Goal: Task Accomplishment & Management: Manage account settings

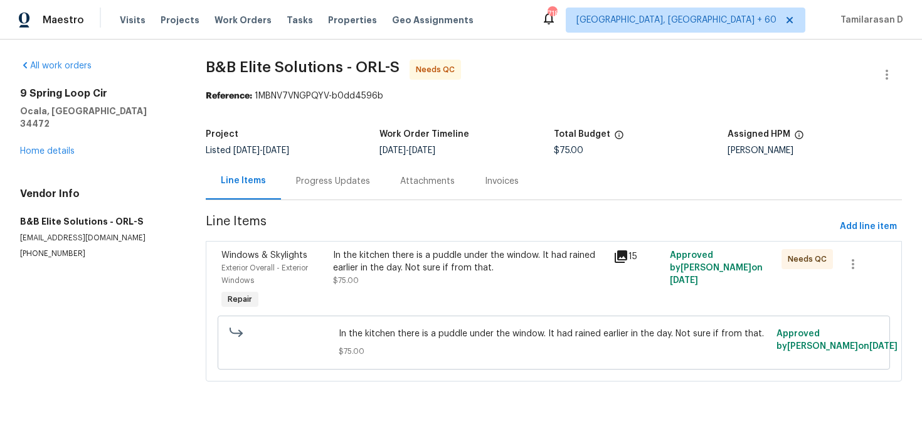
click at [424, 278] on div "In the kitchen there is a puddle under the window. It had rained earlier in the…" at bounding box center [469, 268] width 273 height 38
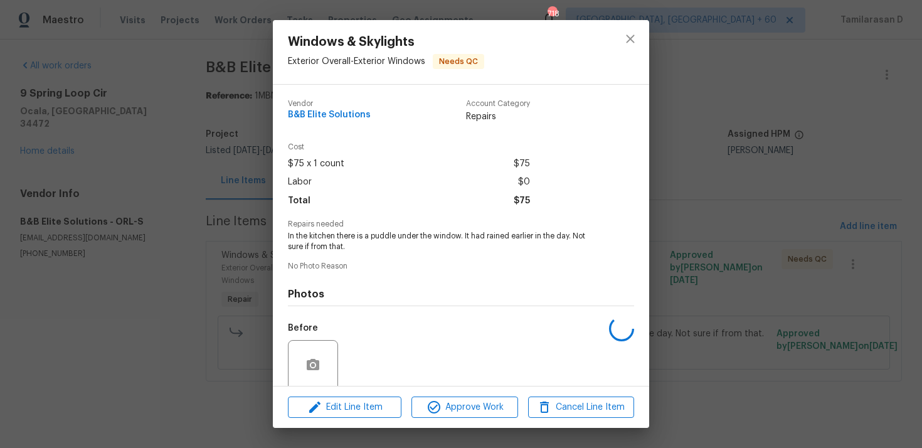
scroll to position [98, 0]
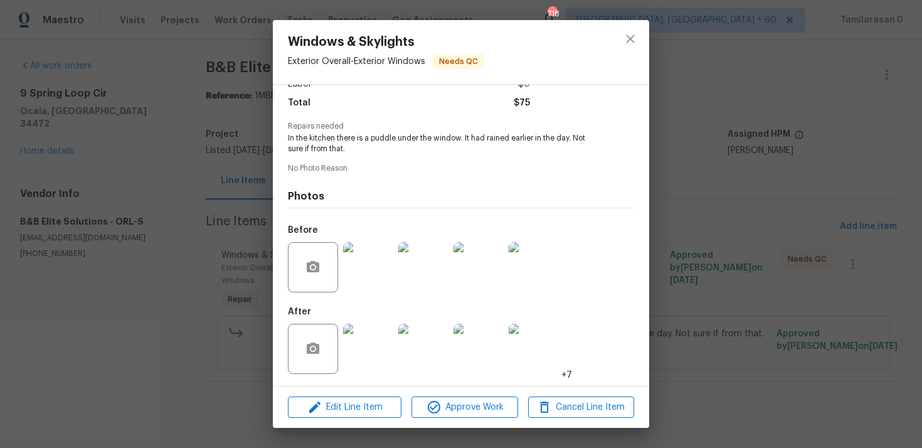
click at [365, 263] on img at bounding box center [368, 267] width 50 height 50
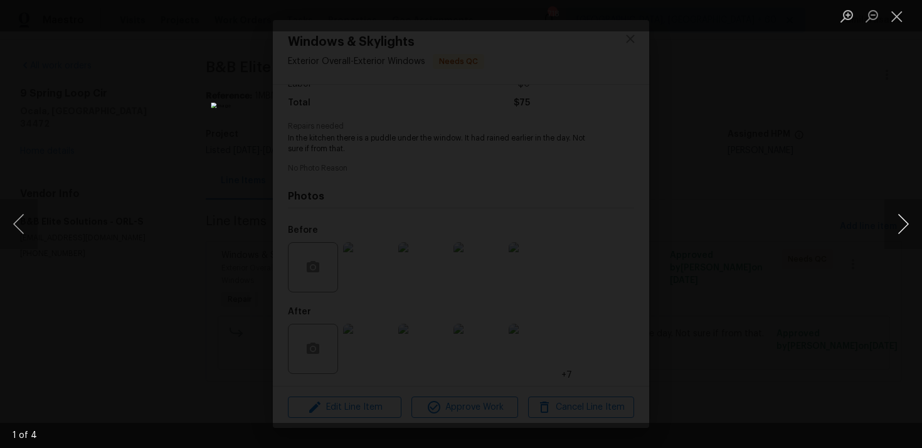
click at [894, 221] on button "Next image" at bounding box center [903, 224] width 38 height 50
click at [899, 219] on button "Next image" at bounding box center [903, 224] width 38 height 50
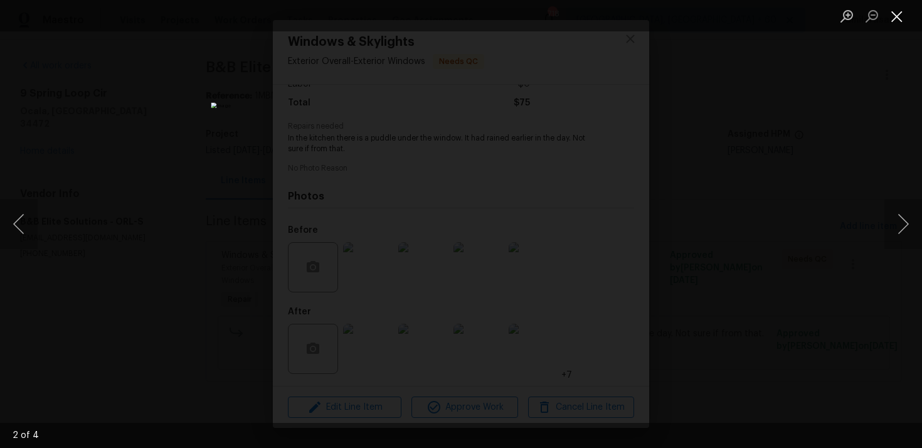
click at [894, 15] on button "Close lightbox" at bounding box center [896, 16] width 25 height 22
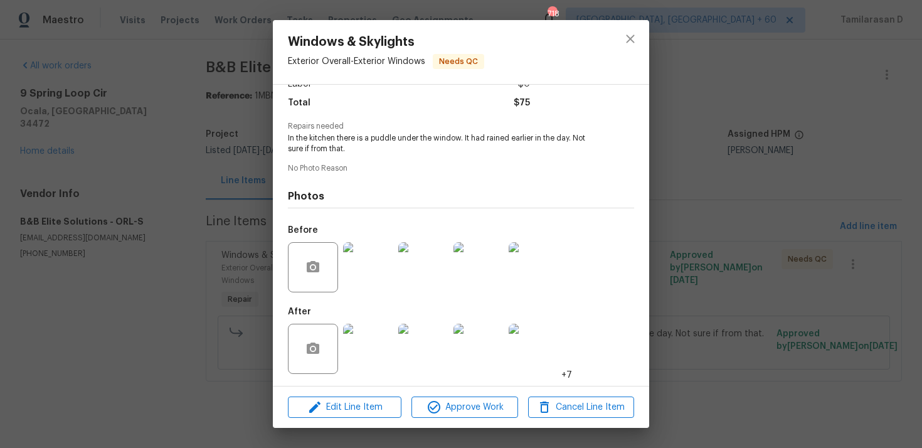
click at [364, 334] on img at bounding box center [368, 349] width 50 height 50
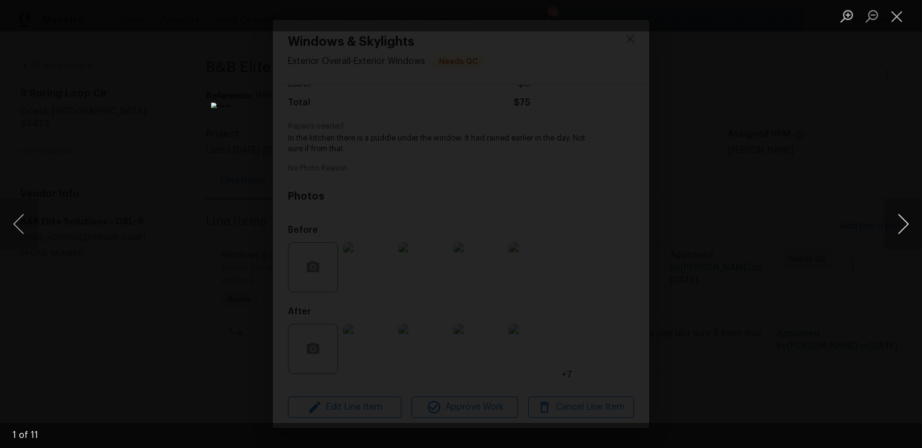
click at [900, 226] on button "Next image" at bounding box center [903, 224] width 38 height 50
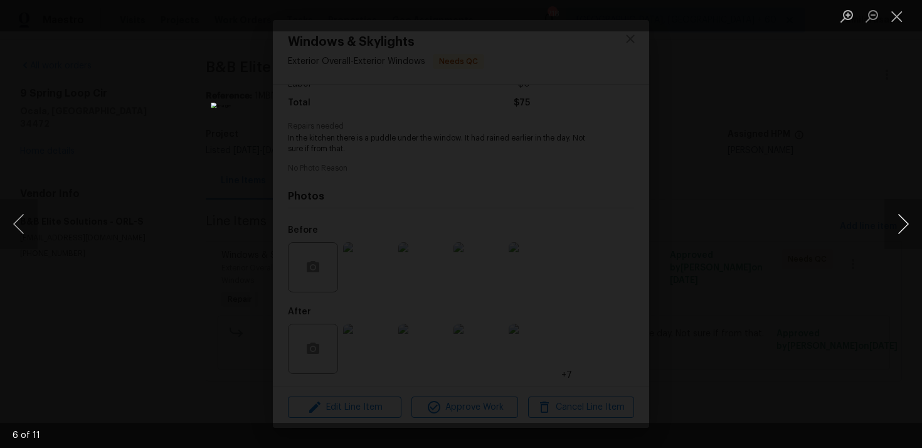
click at [900, 226] on button "Next image" at bounding box center [903, 224] width 38 height 50
click at [898, 13] on button "Close lightbox" at bounding box center [896, 16] width 25 height 22
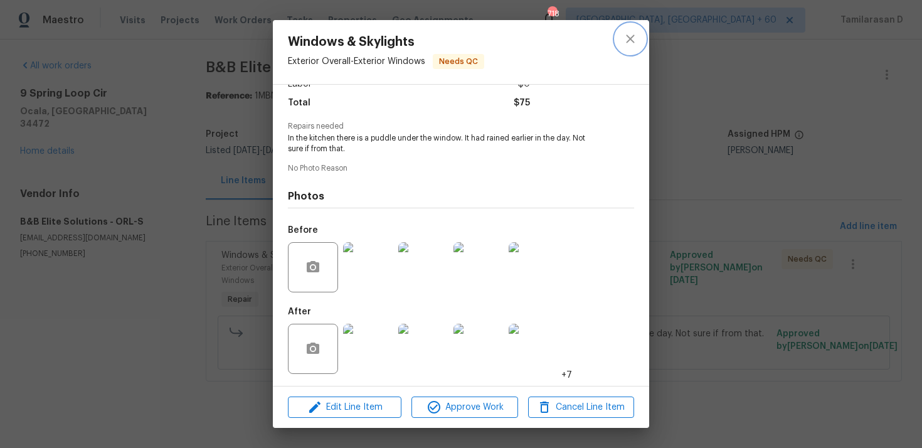
click at [631, 37] on icon "close" at bounding box center [630, 38] width 8 height 8
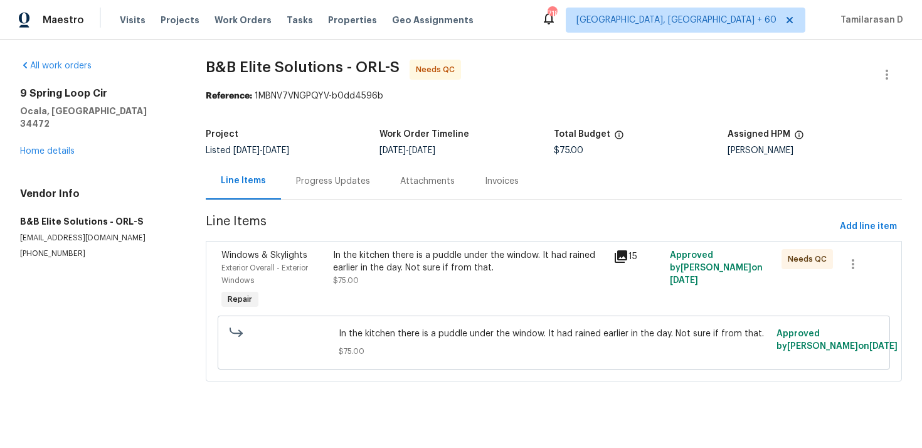
click at [362, 167] on div "Progress Updates" at bounding box center [333, 180] width 104 height 37
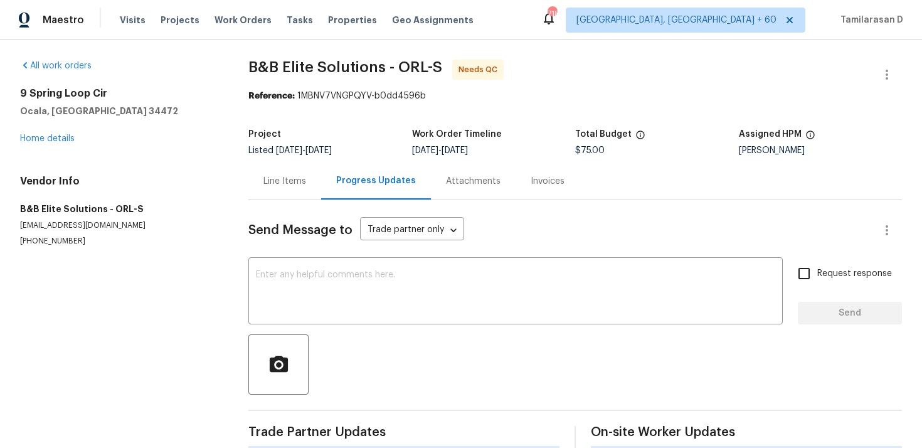
click at [344, 177] on div "Progress Updates" at bounding box center [376, 180] width 80 height 13
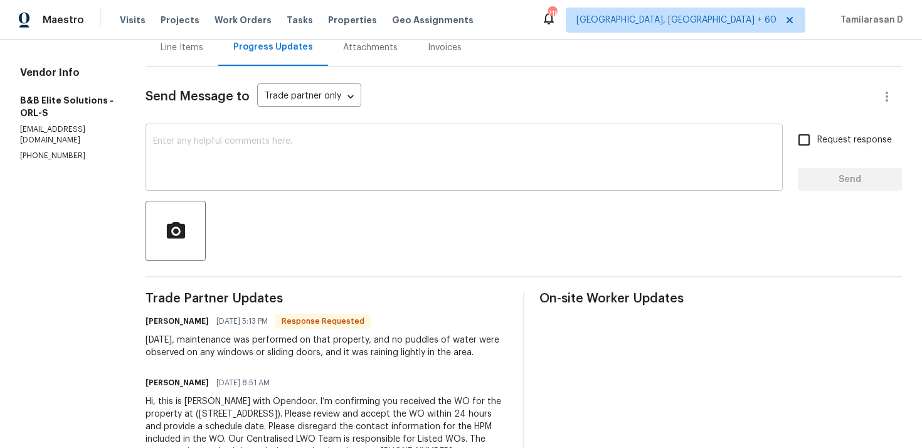
scroll to position [179, 0]
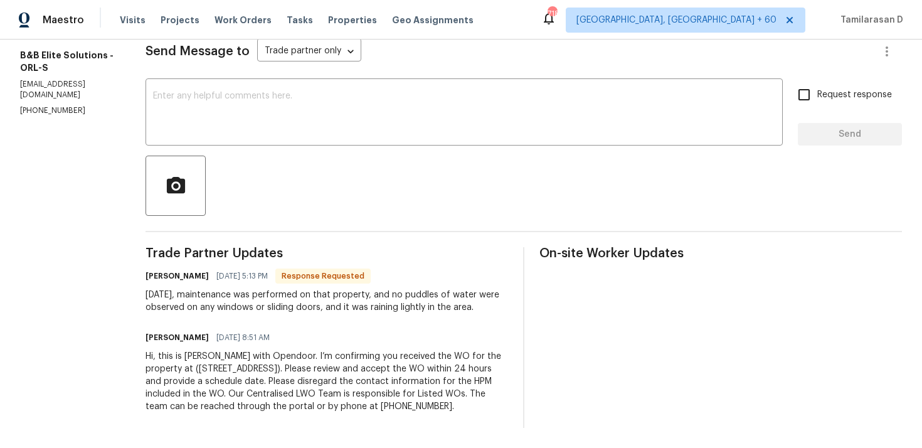
click at [251, 298] on div "Today, maintenance was performed on that property, and no puddles of water were…" at bounding box center [326, 300] width 362 height 25
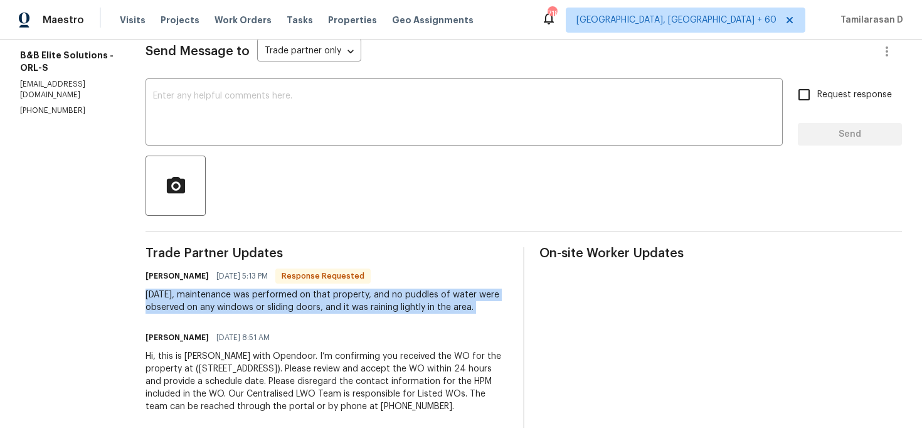
click at [296, 297] on div "Today, maintenance was performed on that property, and no puddles of water were…" at bounding box center [326, 300] width 362 height 25
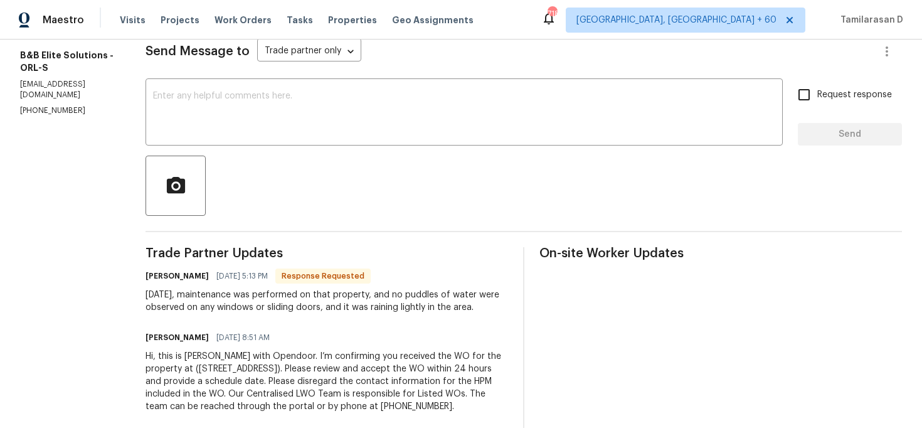
click at [296, 297] on div "Today, maintenance was performed on that property, and no puddles of water were…" at bounding box center [326, 300] width 362 height 25
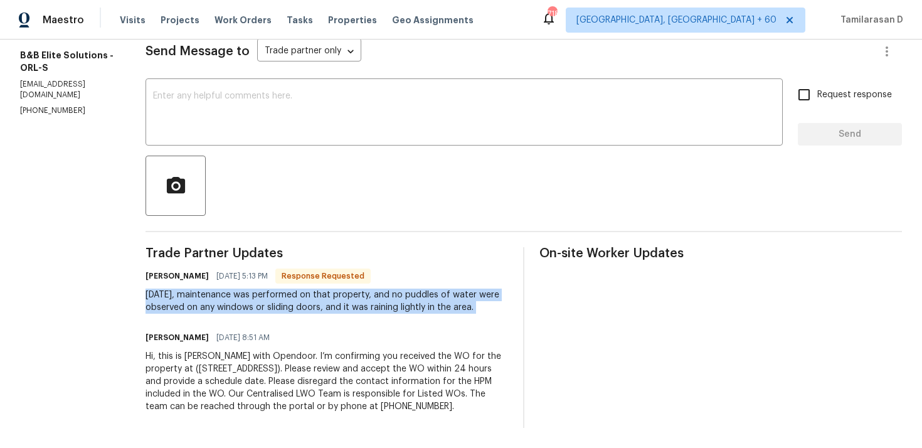
click at [257, 315] on div "Trade Partner Updates Victor Buyones 09/29/2025 5:13 PM Response Requested Toda…" at bounding box center [326, 337] width 362 height 181
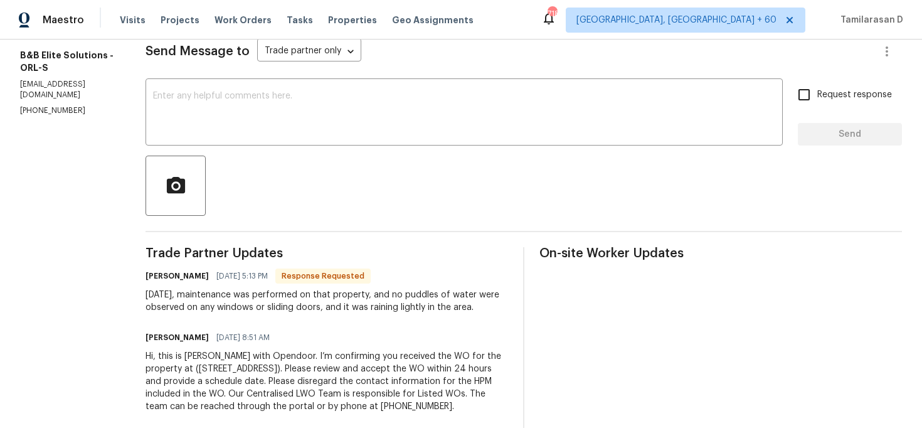
click at [257, 315] on div "Trade Partner Updates Victor Buyones 09/29/2025 5:13 PM Response Requested Toda…" at bounding box center [326, 337] width 362 height 181
click at [229, 300] on div "Today, maintenance was performed on that property, and no puddles of water were…" at bounding box center [326, 300] width 362 height 25
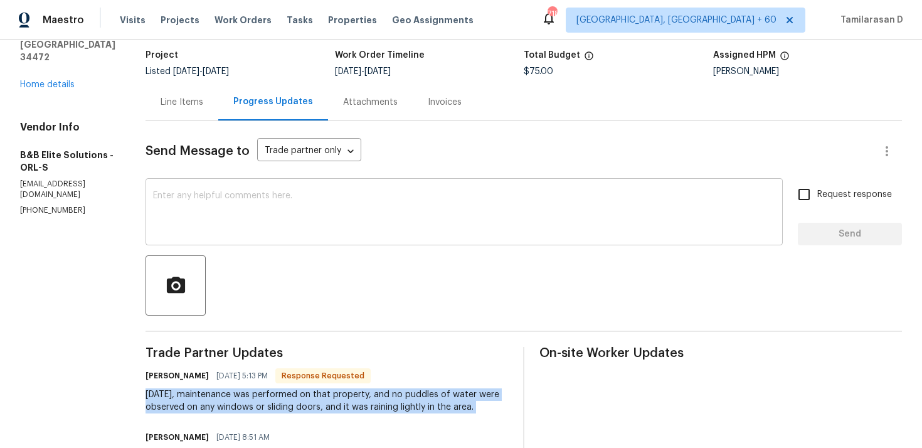
scroll to position [68, 0]
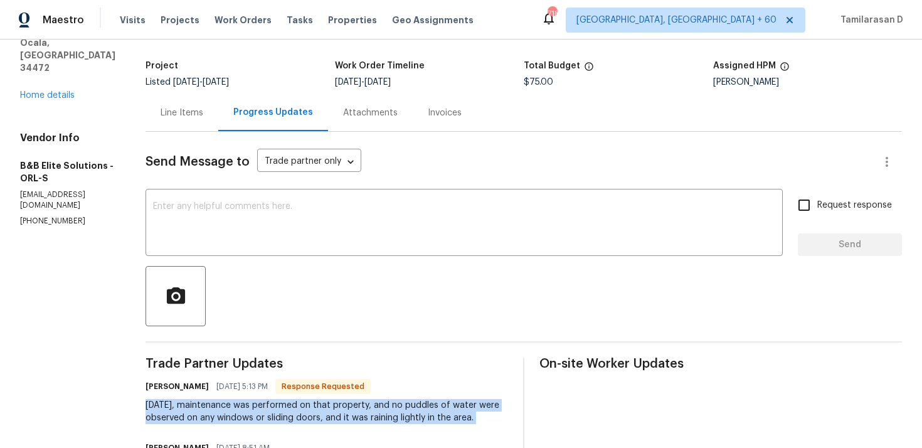
click at [189, 119] on div "Line Items" at bounding box center [182, 113] width 43 height 13
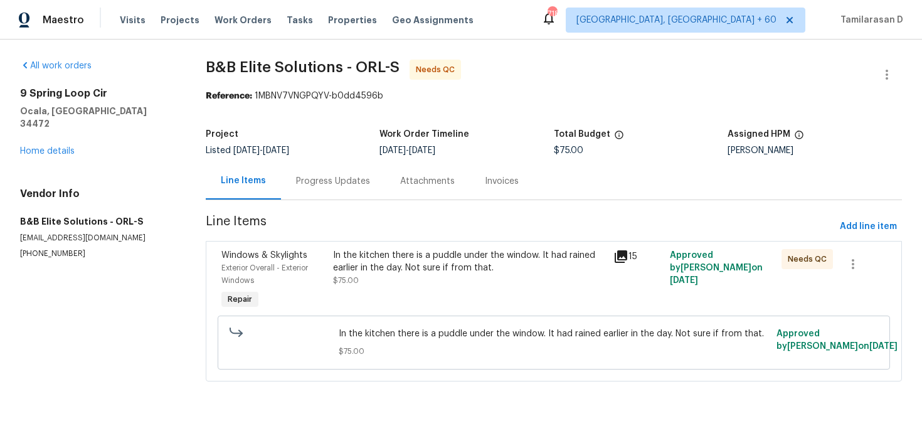
click at [409, 267] on div "In the kitchen there is a puddle under the window. It had rained earlier in the…" at bounding box center [469, 261] width 273 height 25
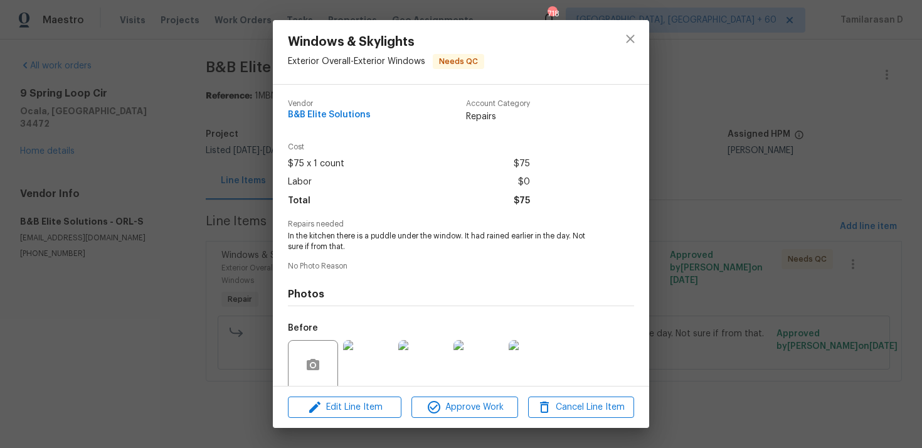
scroll to position [98, 0]
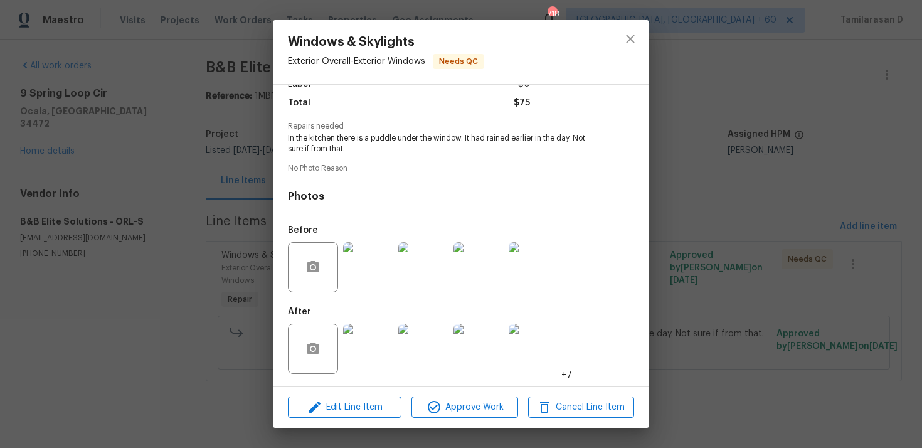
click at [372, 265] on img at bounding box center [368, 267] width 50 height 50
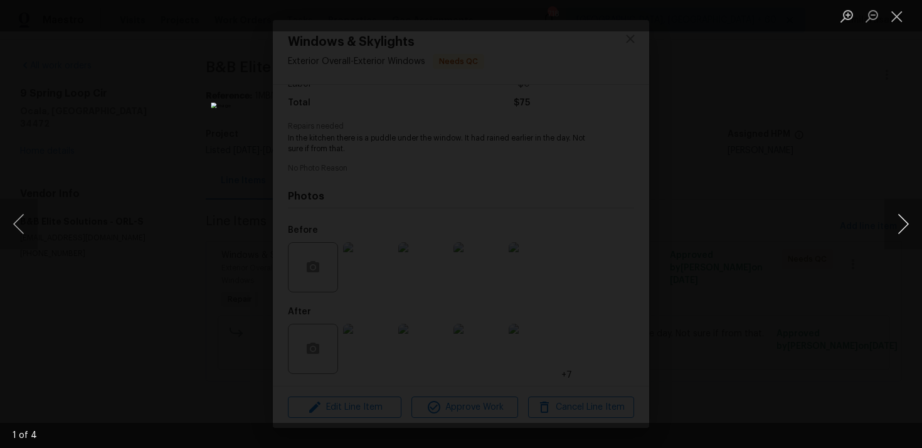
click at [912, 235] on button "Next image" at bounding box center [903, 224] width 38 height 50
click at [902, 220] on button "Next image" at bounding box center [903, 224] width 38 height 50
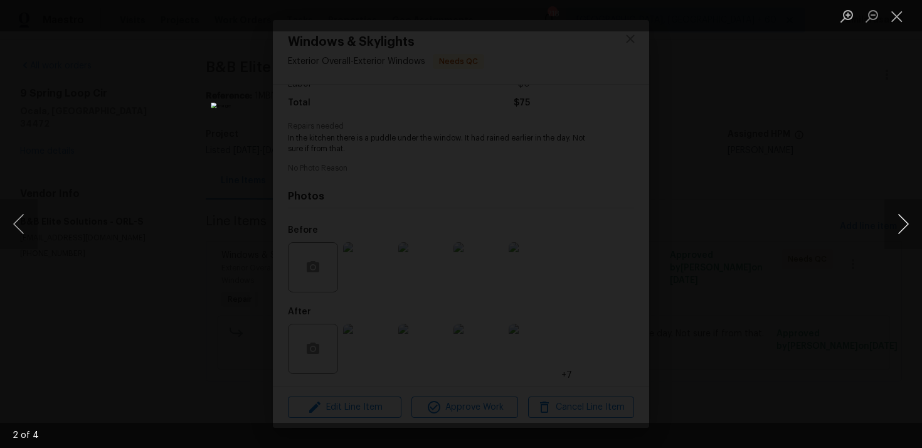
click at [902, 220] on button "Next image" at bounding box center [903, 224] width 38 height 50
click at [893, 15] on button "Close lightbox" at bounding box center [896, 16] width 25 height 22
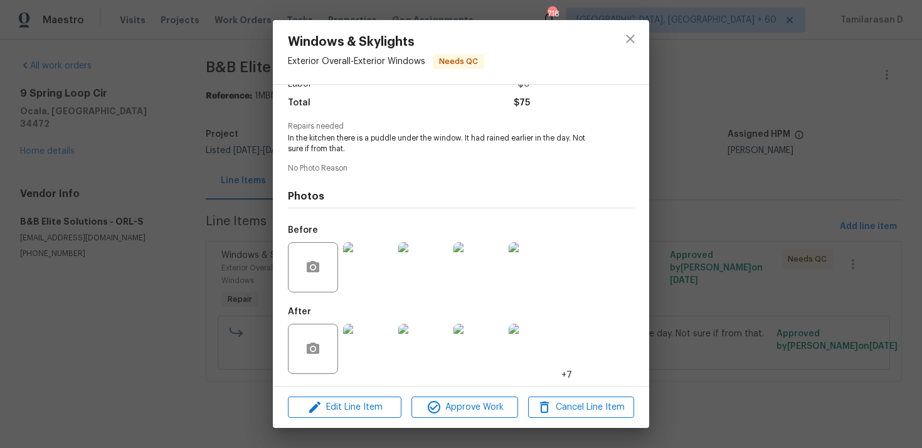
click at [375, 337] on img at bounding box center [368, 349] width 50 height 50
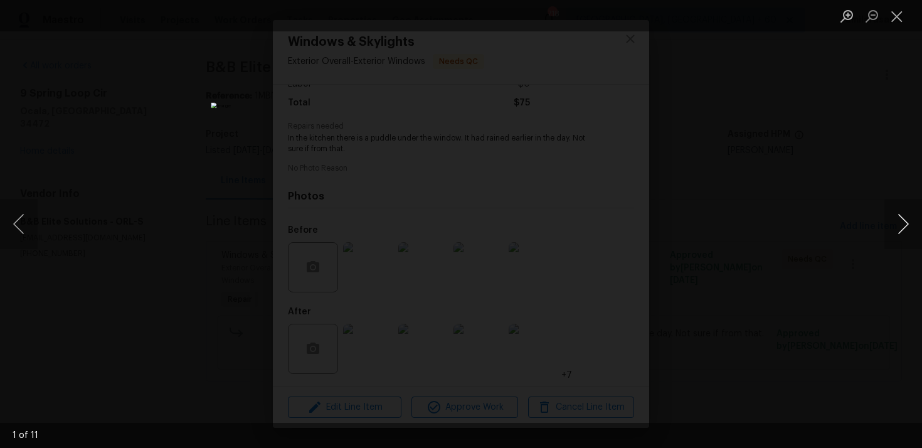
click at [906, 226] on button "Next image" at bounding box center [903, 224] width 38 height 50
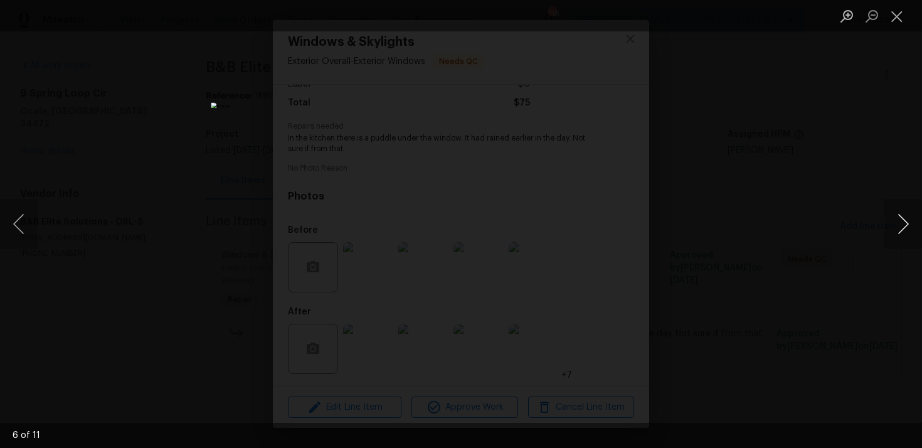
click at [906, 226] on button "Next image" at bounding box center [903, 224] width 38 height 50
click at [902, 217] on button "Next image" at bounding box center [903, 224] width 38 height 50
click at [21, 220] on button "Previous image" at bounding box center [19, 224] width 38 height 50
click at [897, 16] on button "Close lightbox" at bounding box center [896, 16] width 25 height 22
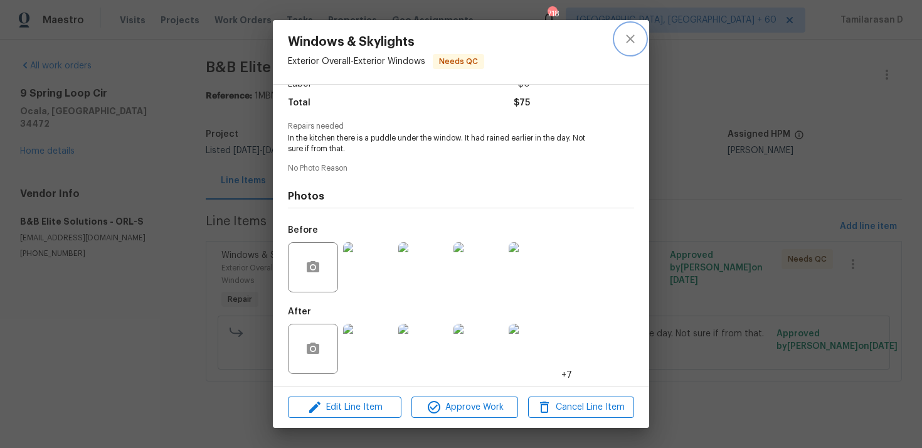
click at [621, 29] on button "close" at bounding box center [630, 39] width 30 height 30
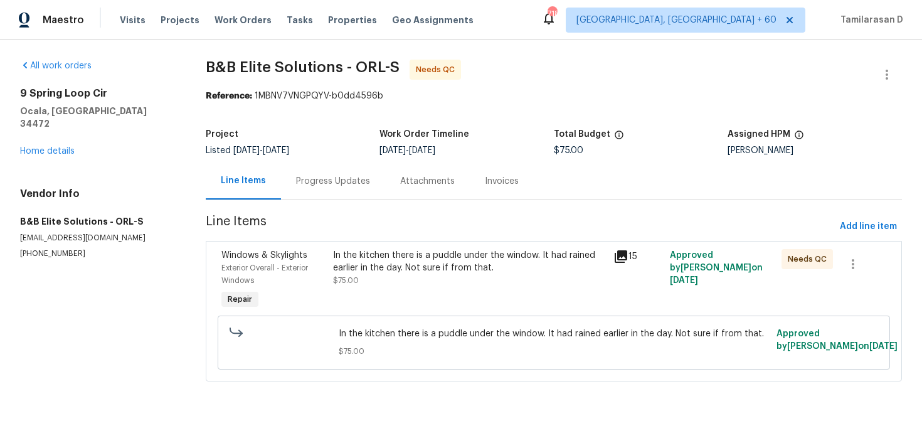
click at [289, 154] on span "9/30/2025" at bounding box center [276, 150] width 26 height 9
click at [314, 167] on div "Progress Updates" at bounding box center [333, 180] width 104 height 37
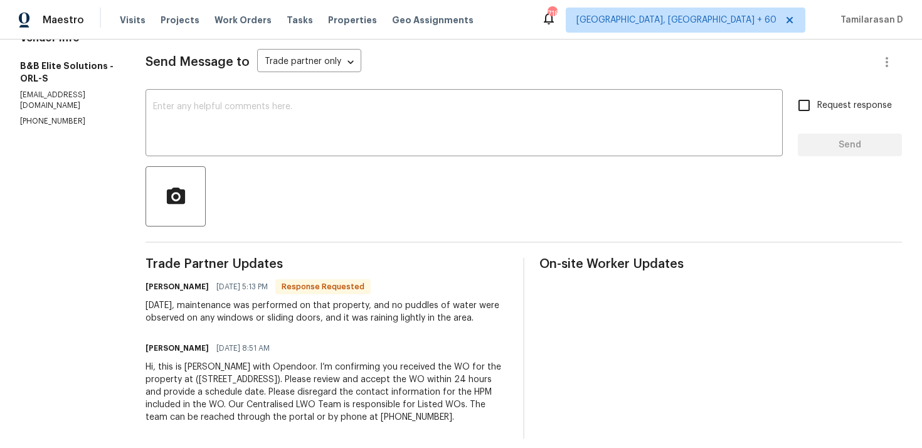
scroll to position [179, 0]
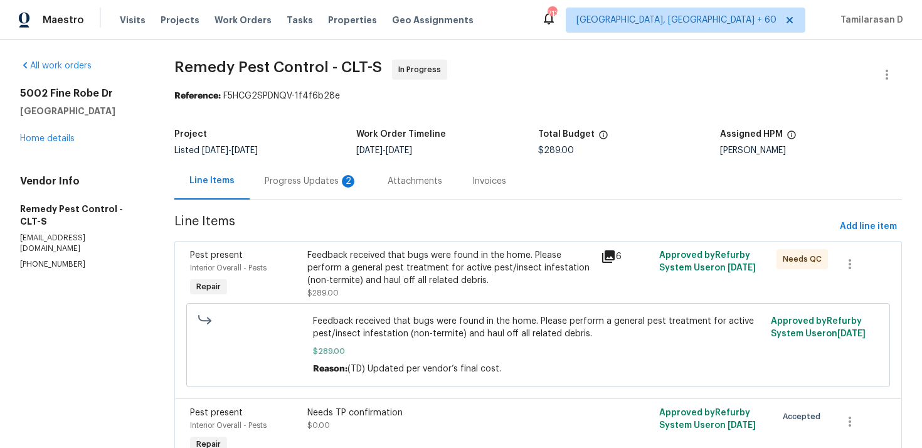
click at [317, 186] on div "Progress Updates 2" at bounding box center [311, 181] width 93 height 13
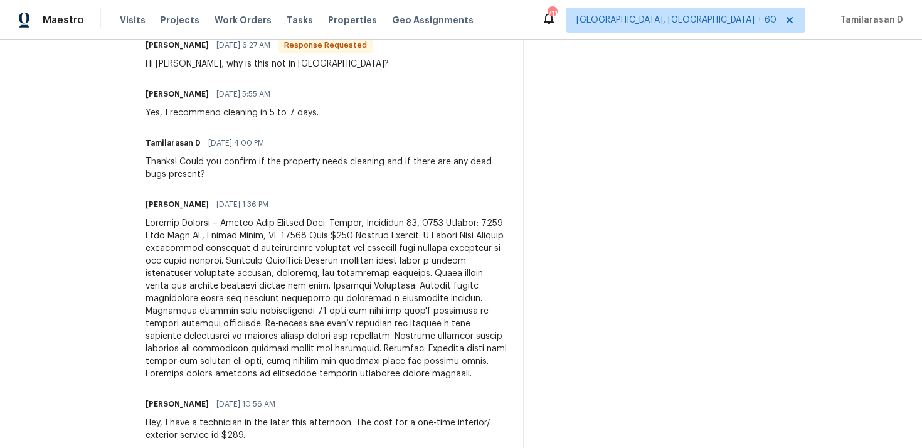
scroll to position [345, 0]
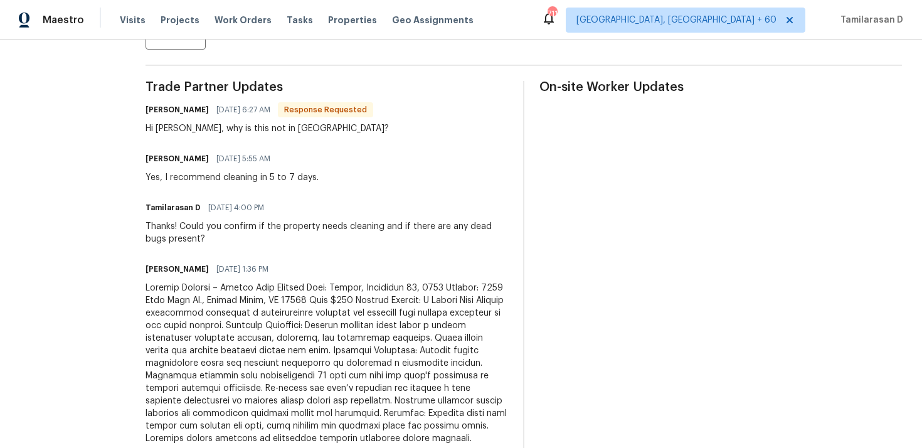
click at [241, 183] on div "Yes, I recommend cleaning in 5 to 7 days." at bounding box center [231, 177] width 173 height 13
click at [222, 181] on div "Yes, I recommend cleaning in 5 to 7 days." at bounding box center [231, 177] width 173 height 13
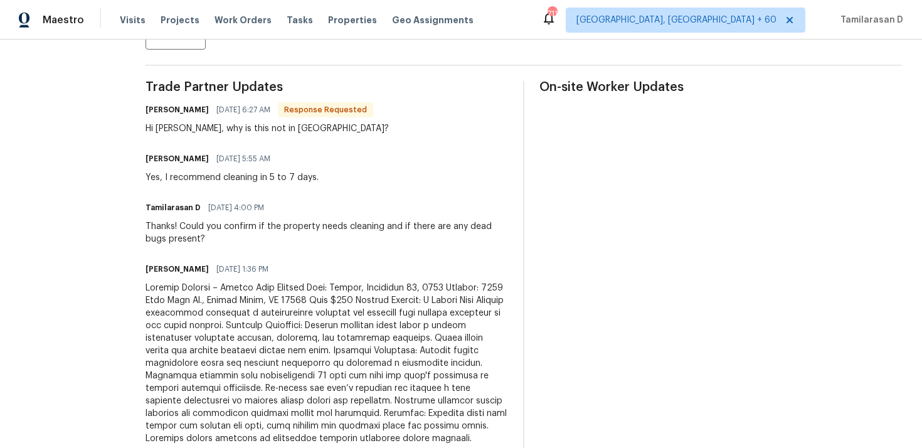
click at [222, 181] on div "Yes, I recommend cleaning in 5 to 7 days." at bounding box center [231, 177] width 173 height 13
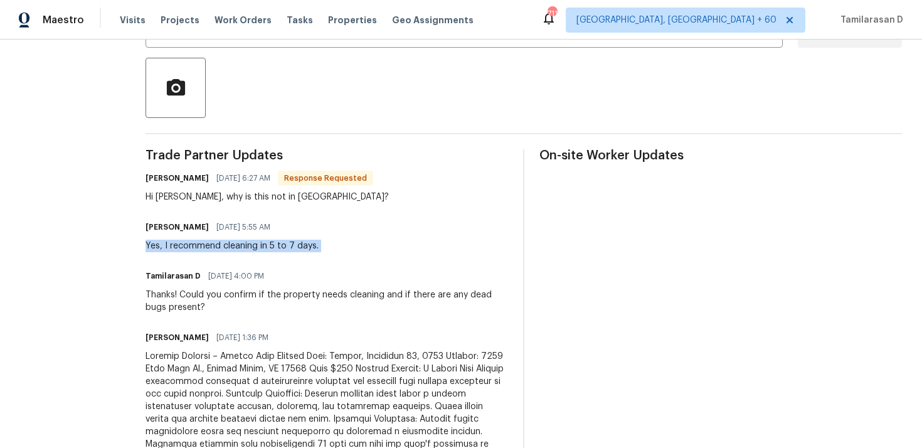
scroll to position [255, 0]
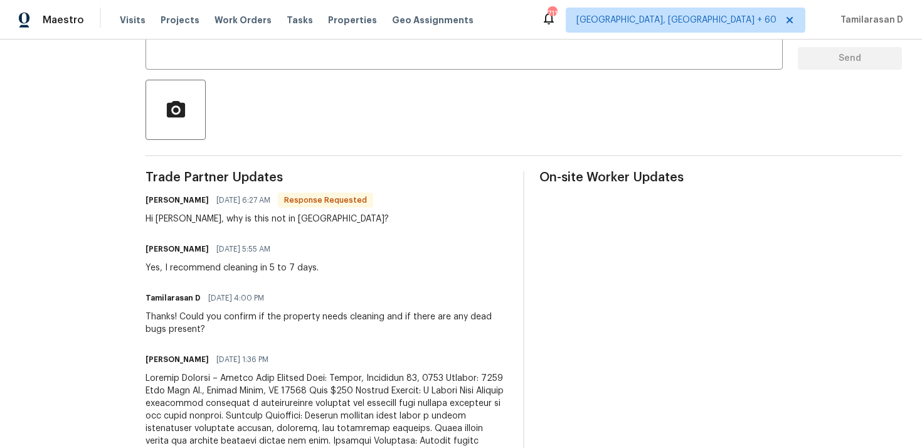
click at [219, 214] on div "Hi [PERSON_NAME], why is this not in [GEOGRAPHIC_DATA]?" at bounding box center [266, 219] width 243 height 13
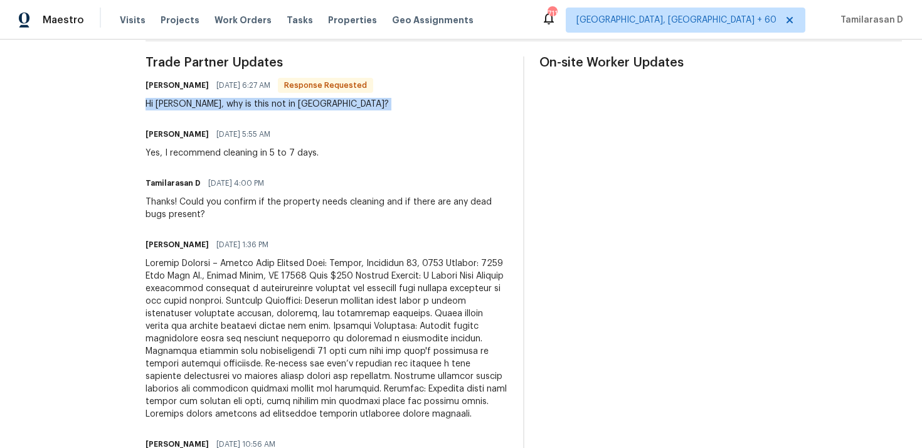
scroll to position [339, 0]
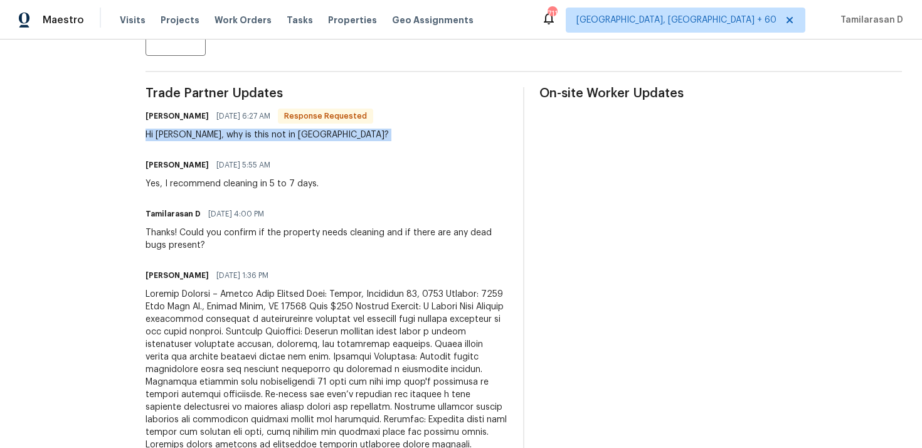
click at [240, 175] on div "Brandon 09/30/2025 5:55 AM Yes, I recommend cleaning in 5 to 7 days." at bounding box center [231, 173] width 173 height 34
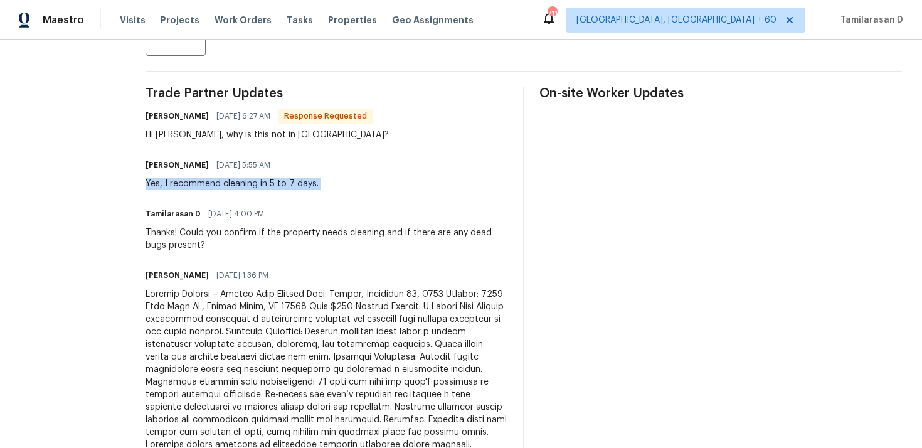
click at [226, 182] on div "Yes, I recommend cleaning in 5 to 7 days." at bounding box center [231, 183] width 173 height 13
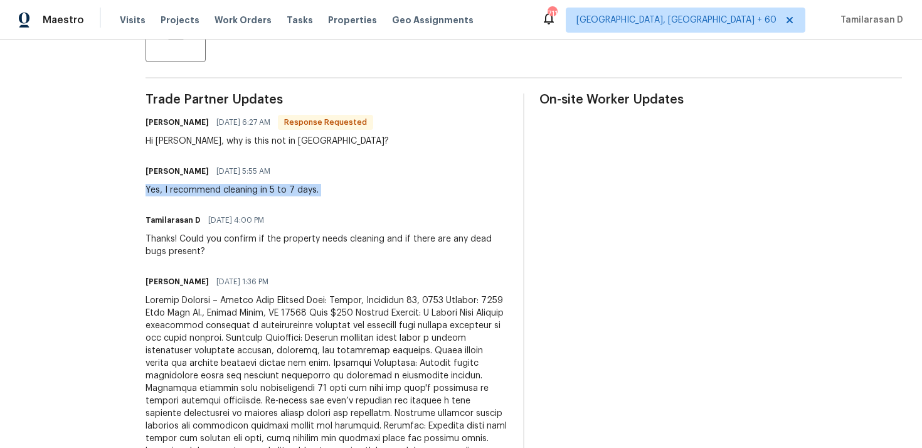
click at [203, 194] on div "Yes, I recommend cleaning in 5 to 7 days." at bounding box center [231, 190] width 173 height 13
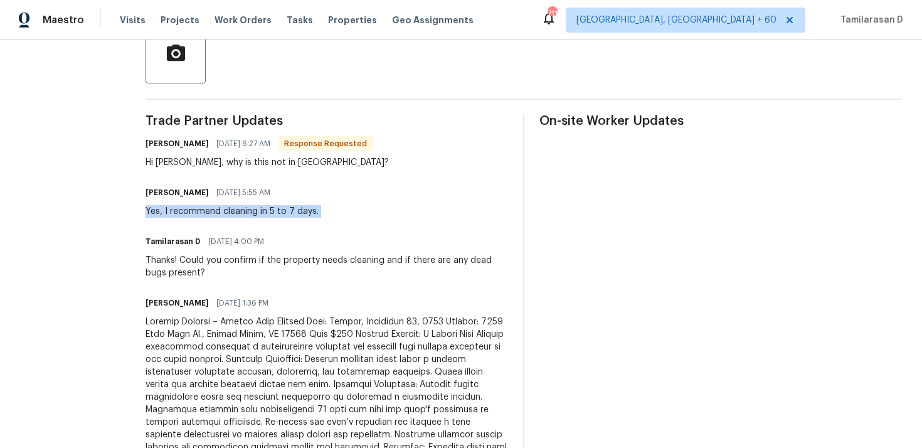
scroll to position [0, 0]
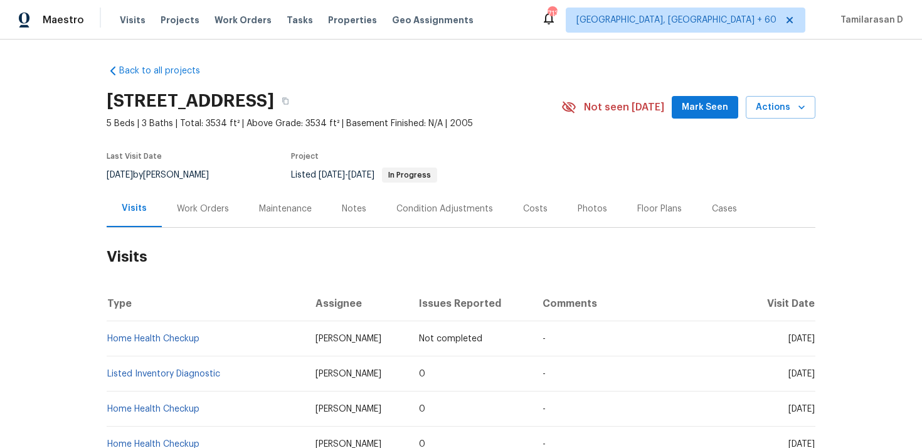
click at [191, 221] on div "Work Orders" at bounding box center [203, 208] width 82 height 37
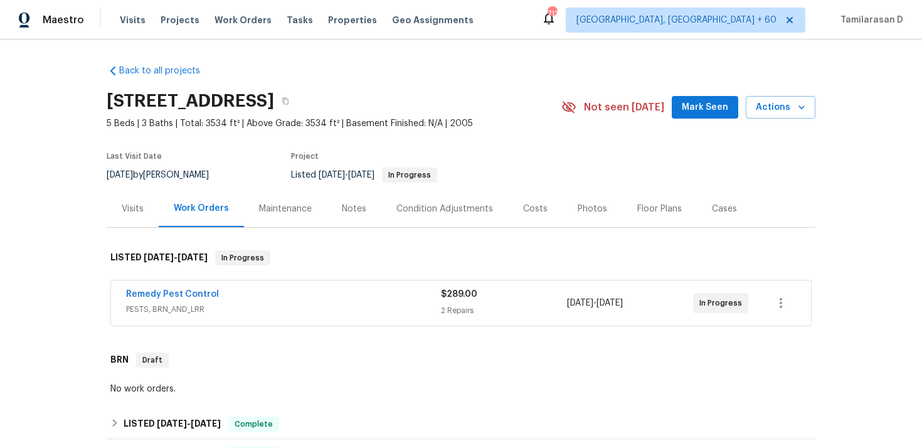
click at [191, 221] on div "Work Orders" at bounding box center [201, 208] width 85 height 37
click at [183, 292] on link "Remedy Pest Control" at bounding box center [172, 294] width 93 height 9
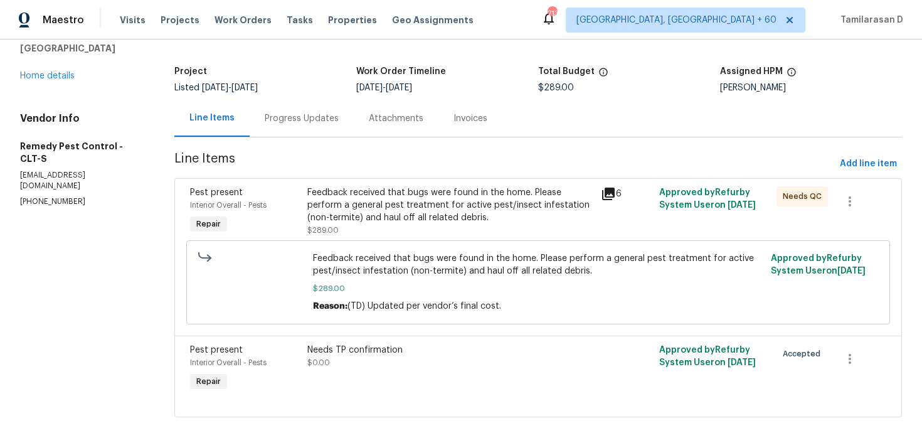
scroll to position [68, 0]
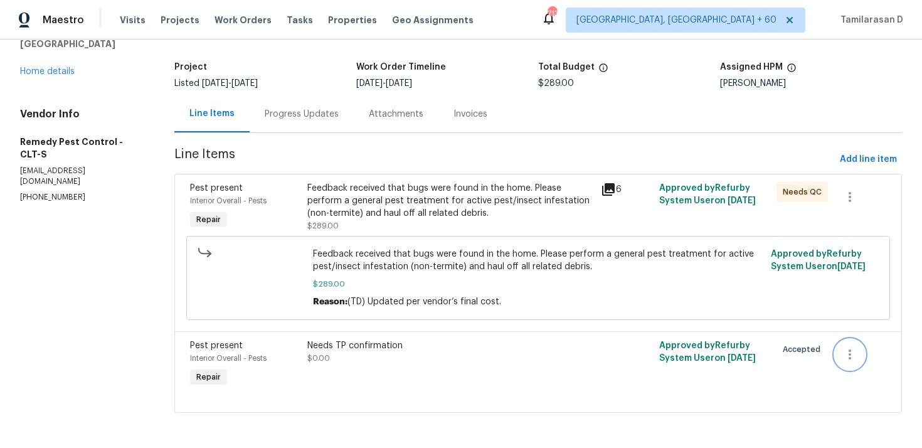
click at [847, 352] on icon "button" at bounding box center [849, 354] width 15 height 15
click at [855, 352] on li "Cancel" at bounding box center [859, 354] width 48 height 21
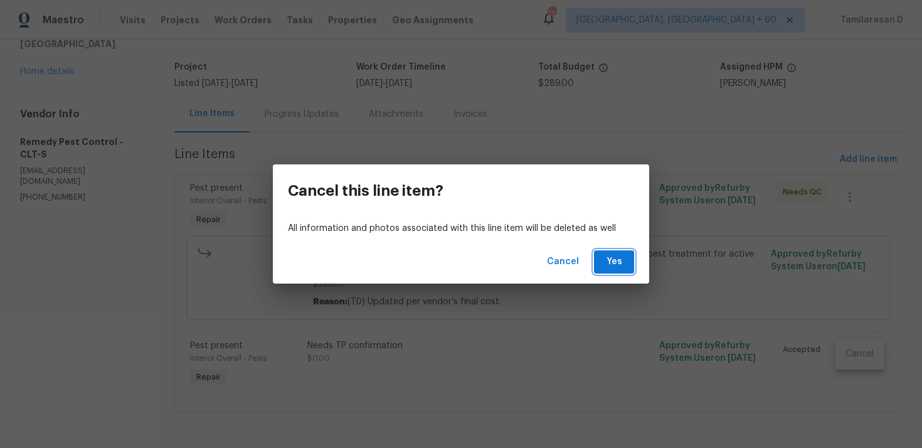
click at [626, 258] on button "Yes" at bounding box center [614, 261] width 40 height 23
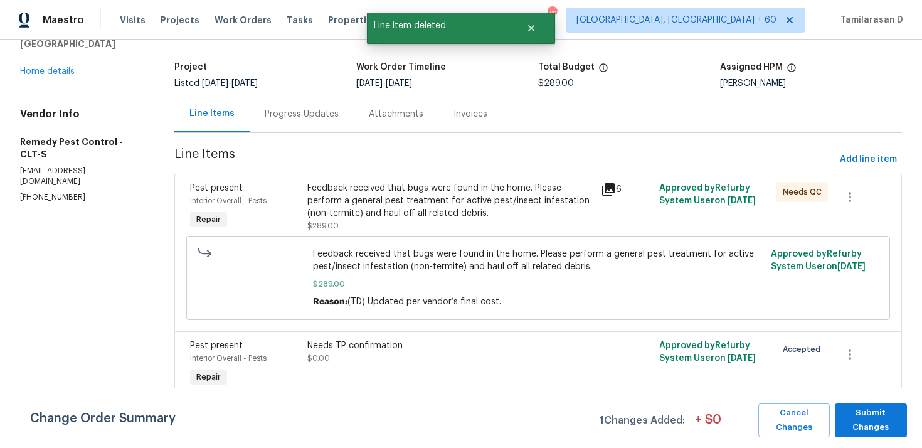
scroll to position [0, 0]
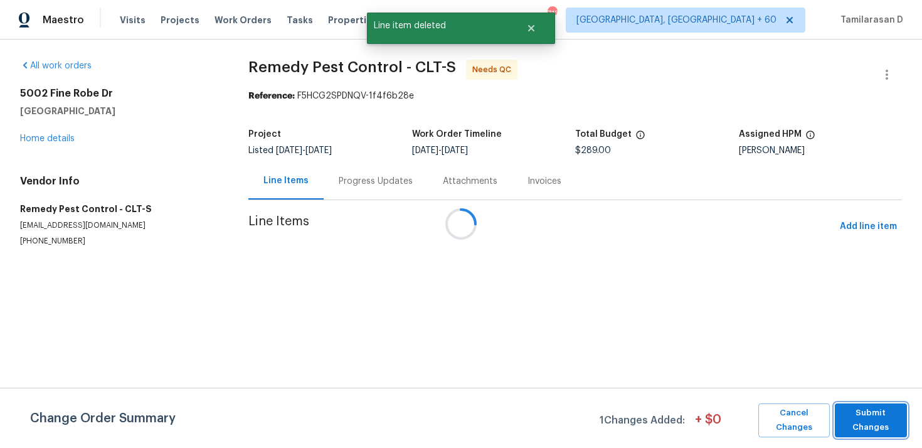
click at [888, 413] on span "Submit Changes" at bounding box center [871, 420] width 60 height 29
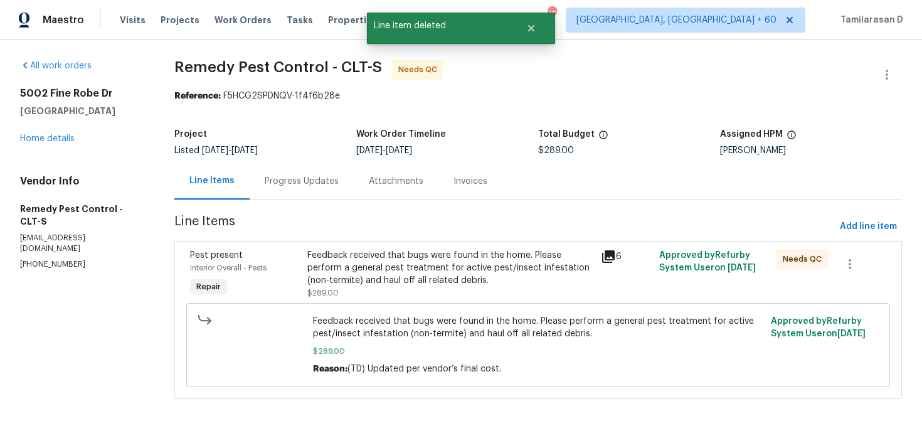
click at [313, 189] on div "Progress Updates" at bounding box center [302, 180] width 104 height 37
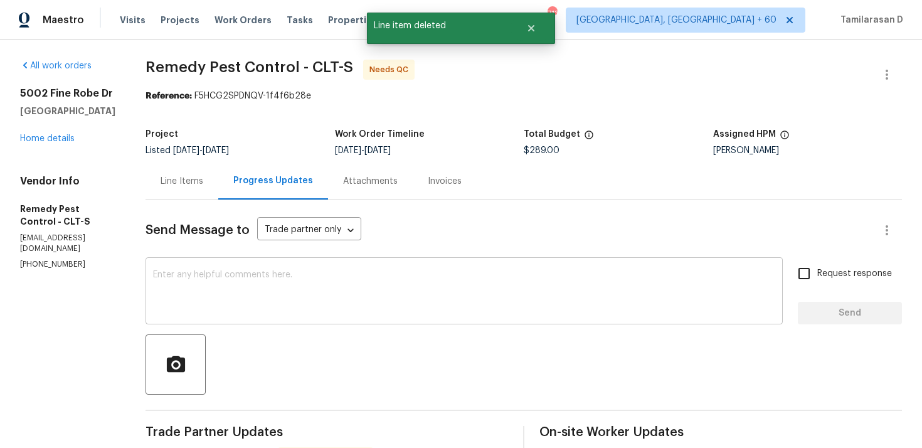
scroll to position [207, 0]
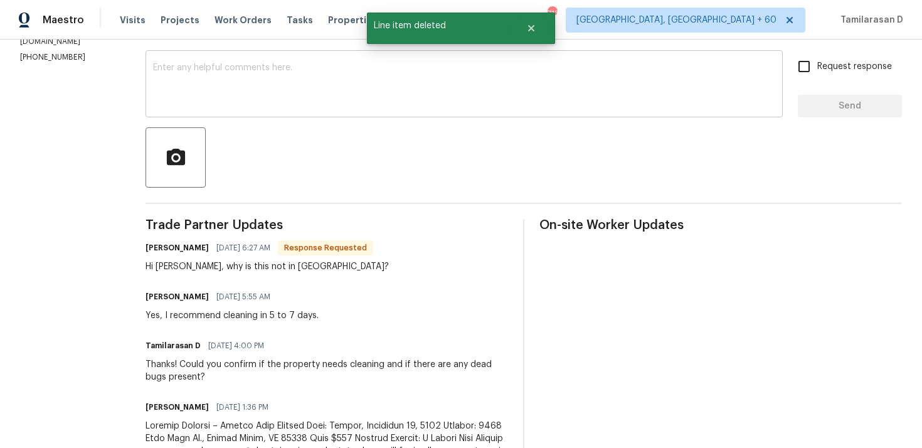
click at [216, 75] on textarea at bounding box center [464, 85] width 622 height 44
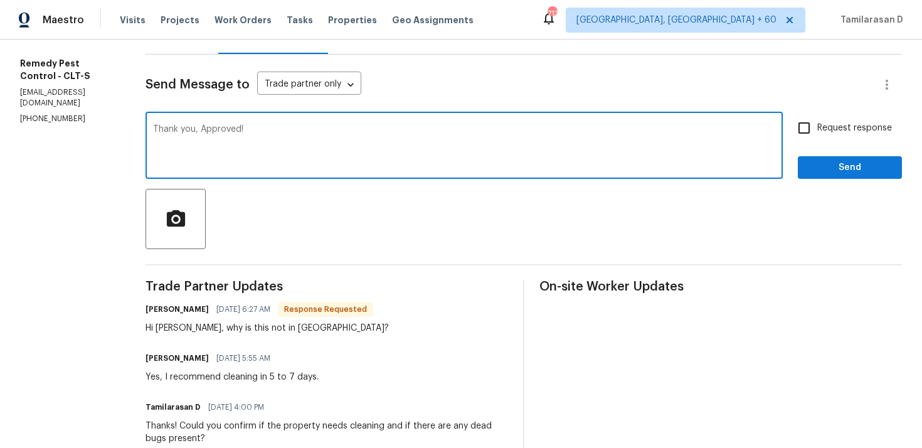
scroll to position [142, 0]
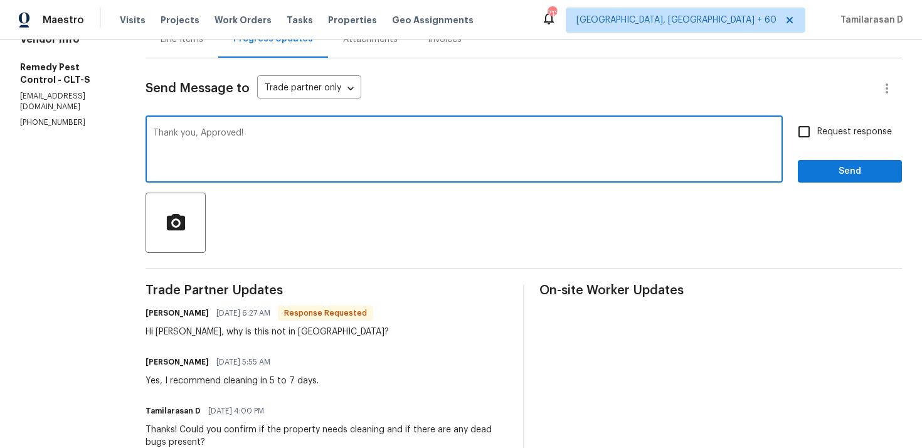
type textarea "Thank you, Approved!"
click at [829, 171] on span "Send" at bounding box center [850, 172] width 84 height 16
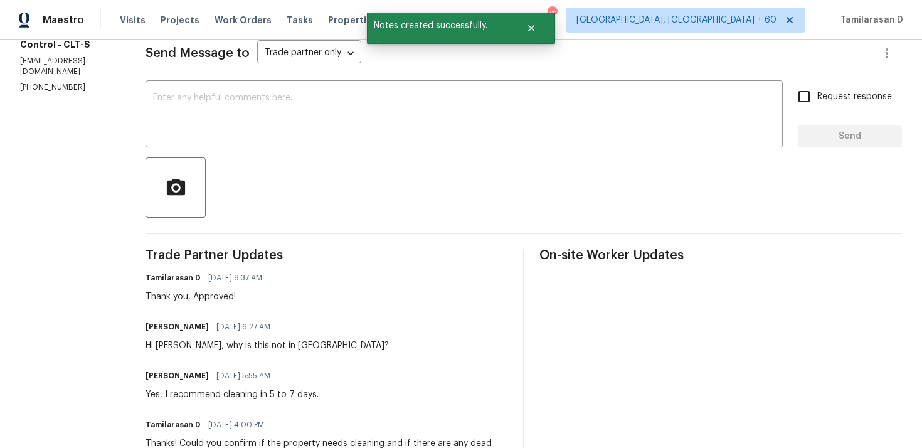
scroll to position [196, 0]
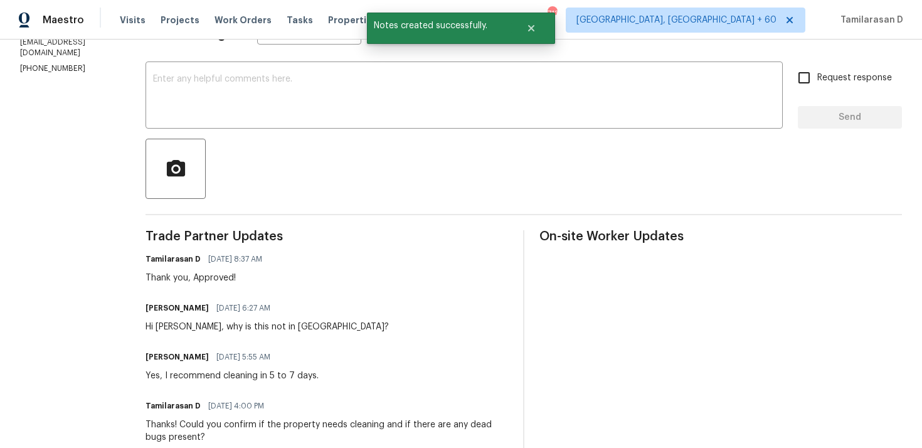
click at [179, 374] on div "Yes, I recommend cleaning in 5 to 7 days." at bounding box center [231, 375] width 173 height 13
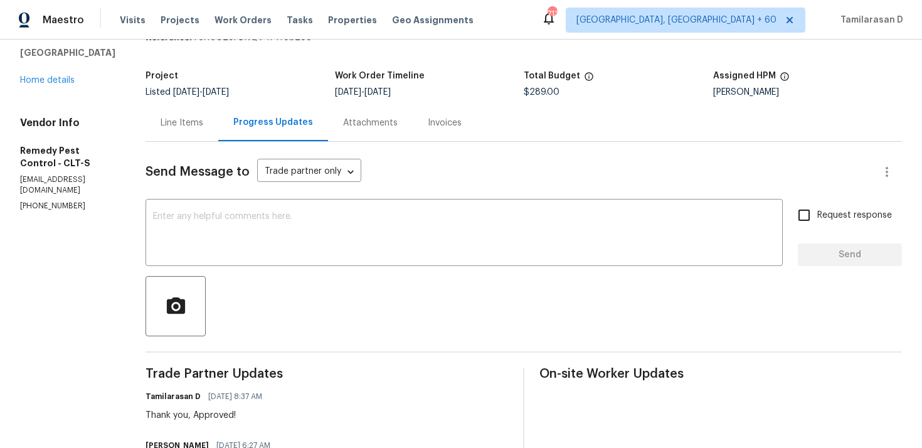
scroll to position [0, 0]
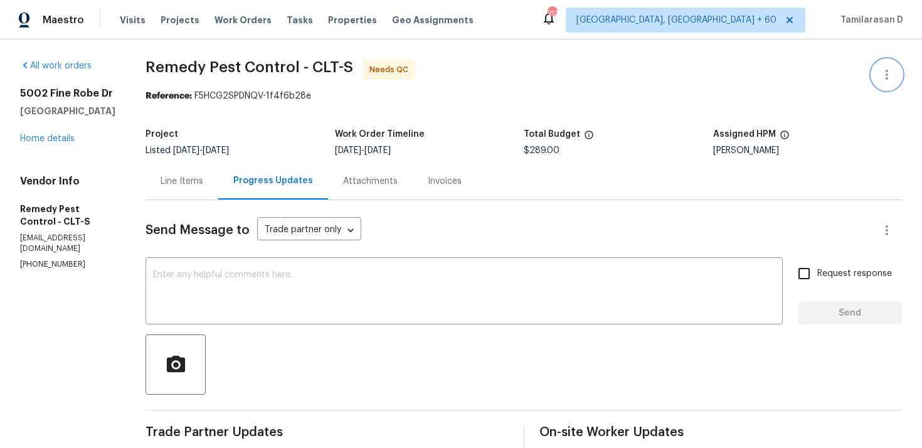
click at [881, 73] on icon "button" at bounding box center [886, 74] width 15 height 15
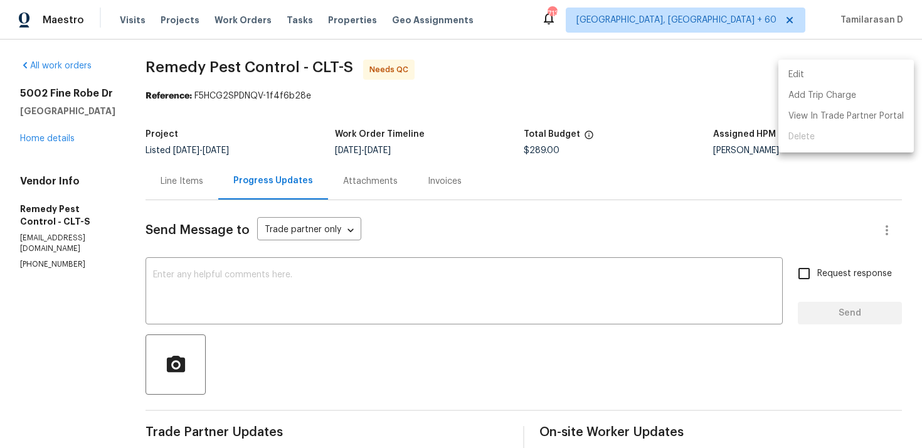
click at [830, 70] on li "Edit" at bounding box center [845, 75] width 135 height 21
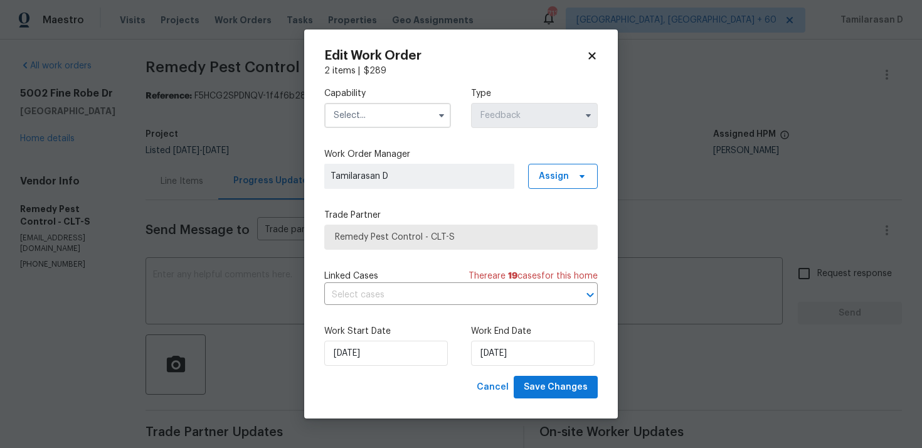
click at [444, 103] on input "text" at bounding box center [387, 115] width 127 height 25
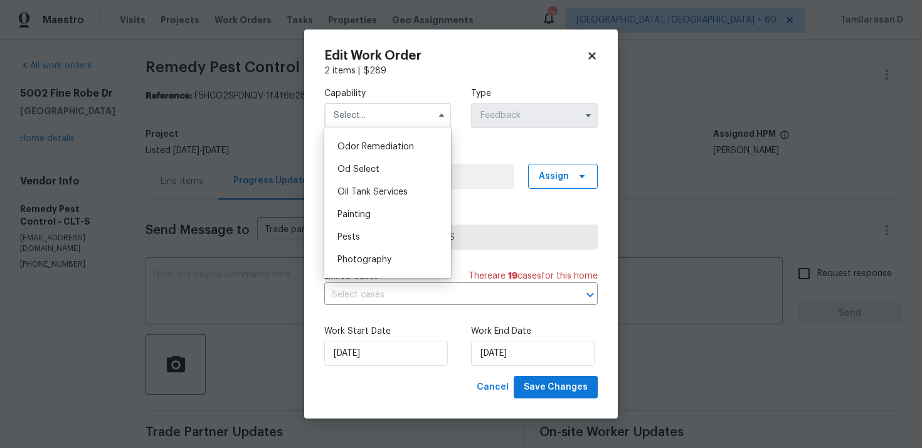
scroll to position [982, 0]
click at [359, 236] on div "Pests" at bounding box center [387, 235] width 120 height 23
type input "Pests"
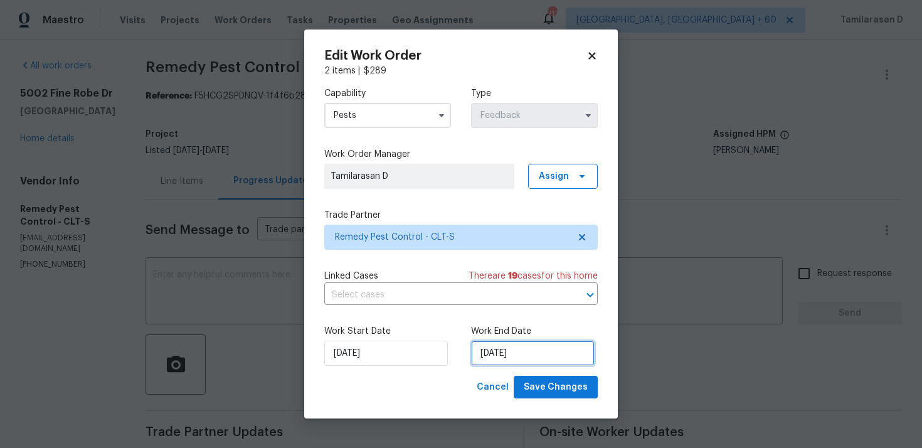
click at [503, 354] on input "01/10/2025" at bounding box center [533, 352] width 124 height 25
select select "9"
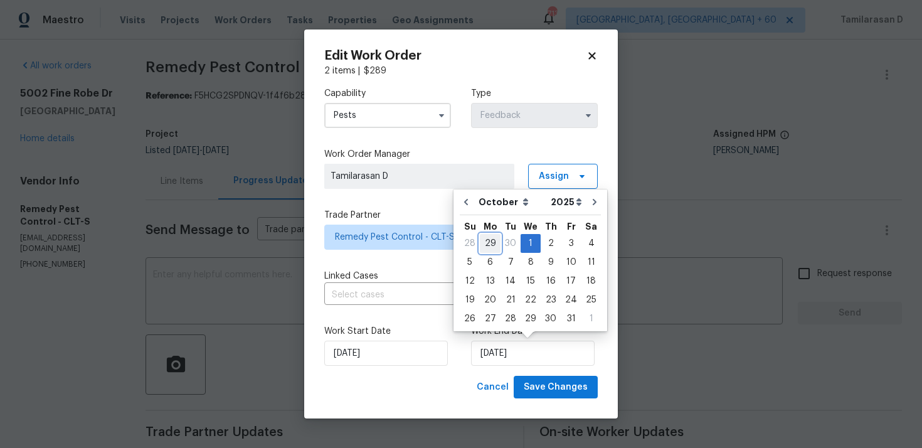
click at [493, 246] on div "29" at bounding box center [490, 244] width 21 height 18
type input "29/09/2025"
select select "8"
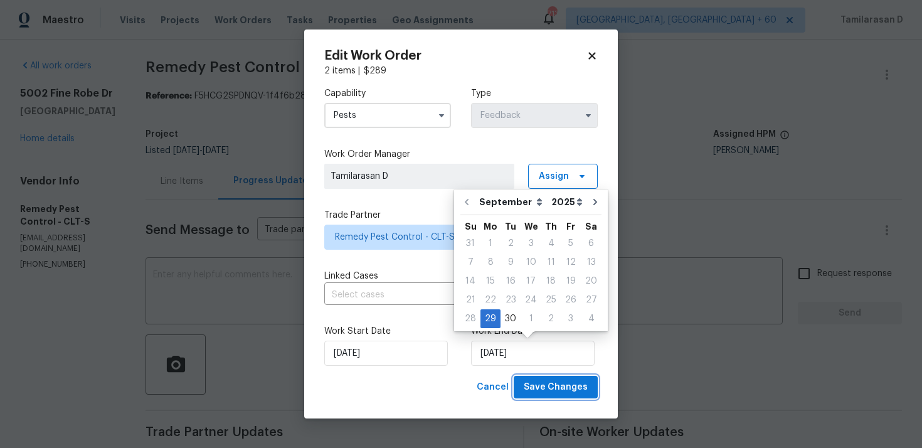
click at [542, 381] on span "Save Changes" at bounding box center [556, 387] width 64 height 16
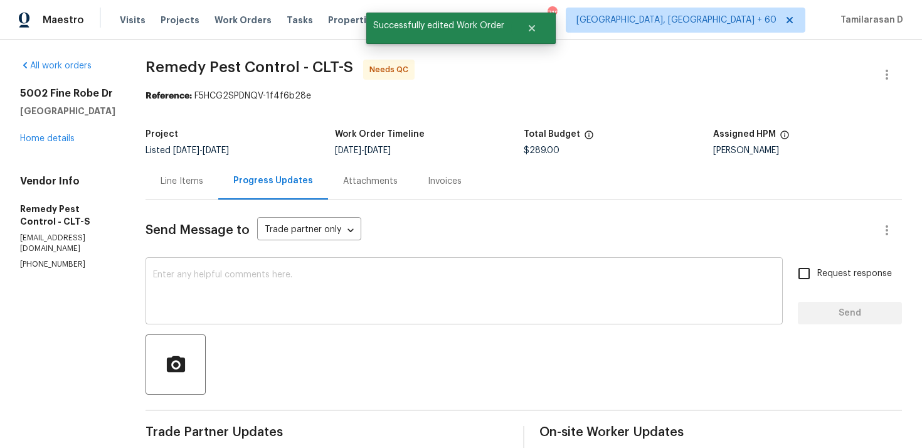
scroll to position [19, 0]
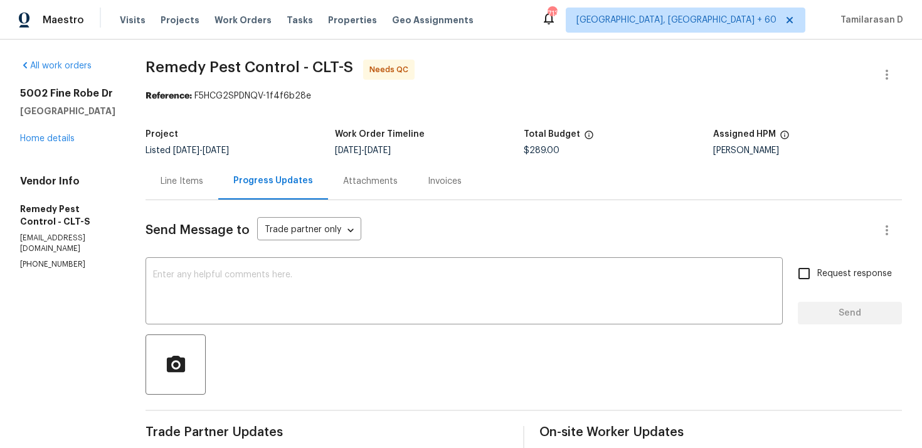
click at [166, 189] on div "Line Items" at bounding box center [181, 180] width 73 height 37
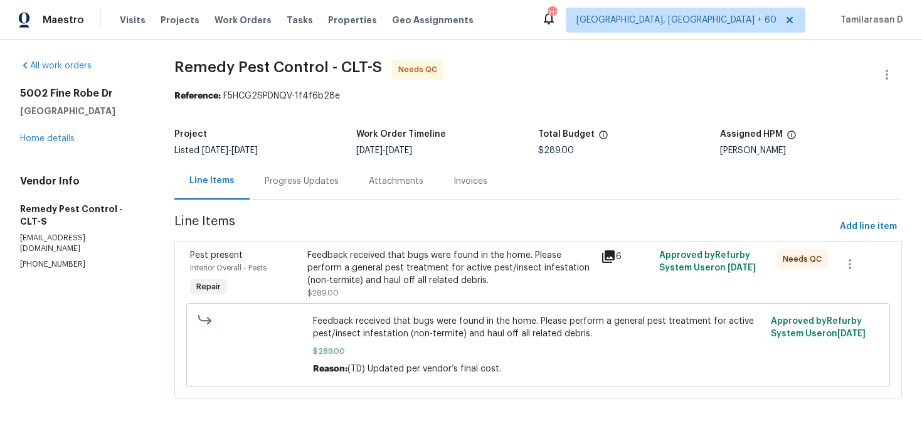
click at [413, 270] on div "Feedback received that bugs were found in the home. Please perform a general pe…" at bounding box center [449, 268] width 285 height 38
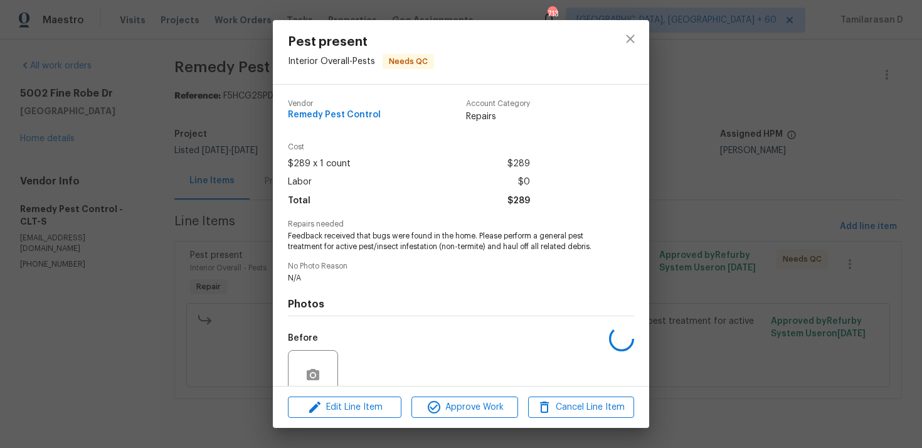
scroll to position [108, 0]
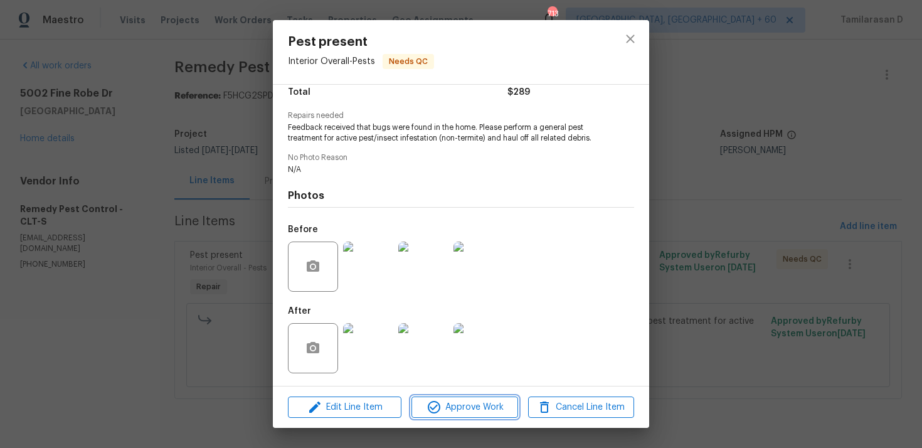
click at [452, 403] on span "Approve Work" at bounding box center [464, 407] width 98 height 16
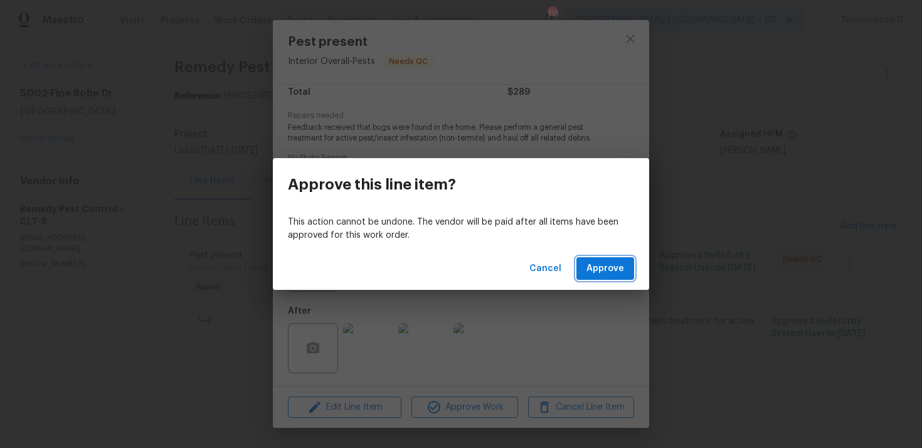
click at [598, 263] on span "Approve" at bounding box center [605, 269] width 38 height 16
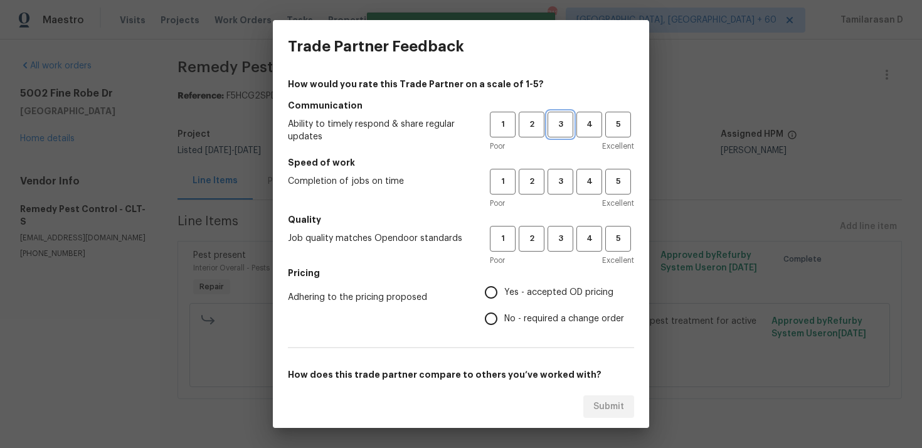
click at [566, 132] on button "3" at bounding box center [560, 125] width 26 height 26
click at [557, 174] on span "3" at bounding box center [560, 181] width 23 height 14
click at [557, 223] on h5 "Quality" at bounding box center [461, 219] width 346 height 13
click at [557, 235] on span "3" at bounding box center [560, 238] width 23 height 14
click at [489, 312] on input "No - required a change order" at bounding box center [491, 318] width 26 height 26
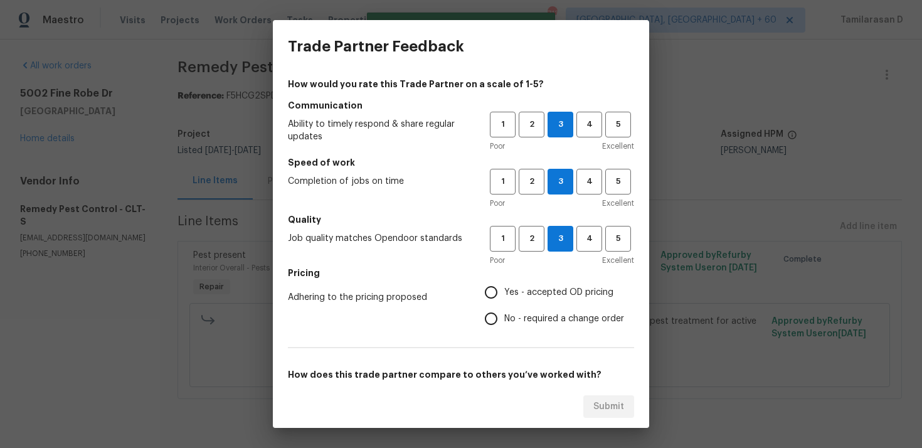
radio input "true"
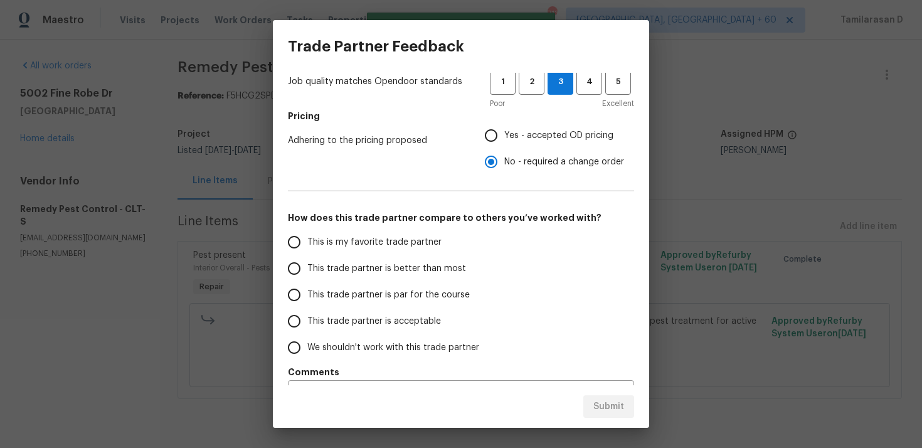
scroll to position [189, 0]
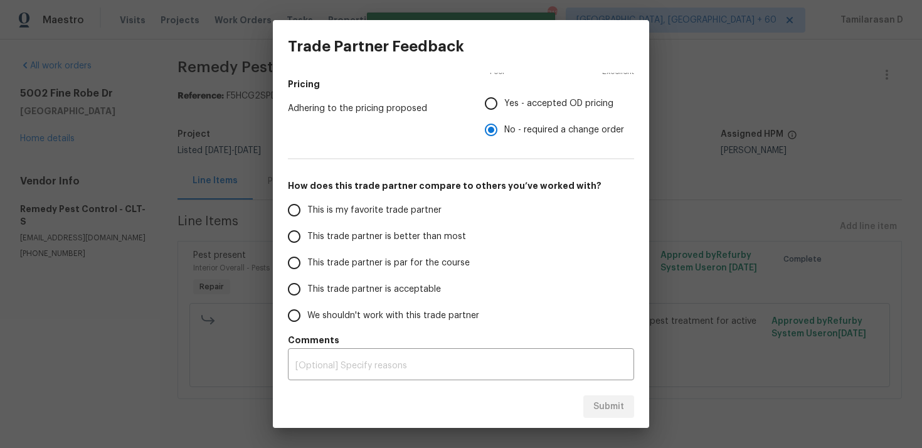
click at [305, 263] on input "This trade partner is par for the course" at bounding box center [294, 263] width 26 height 26
click at [600, 406] on span "Submit" at bounding box center [608, 407] width 31 height 16
radio input "true"
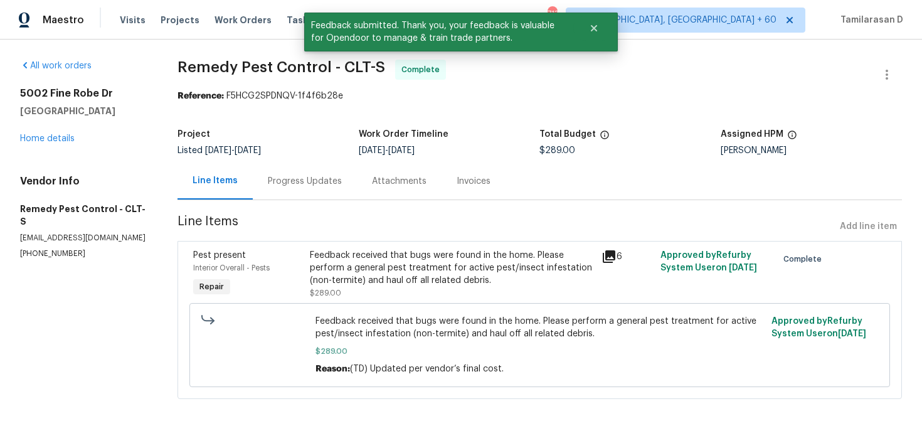
click at [292, 185] on div "Progress Updates" at bounding box center [305, 181] width 74 height 13
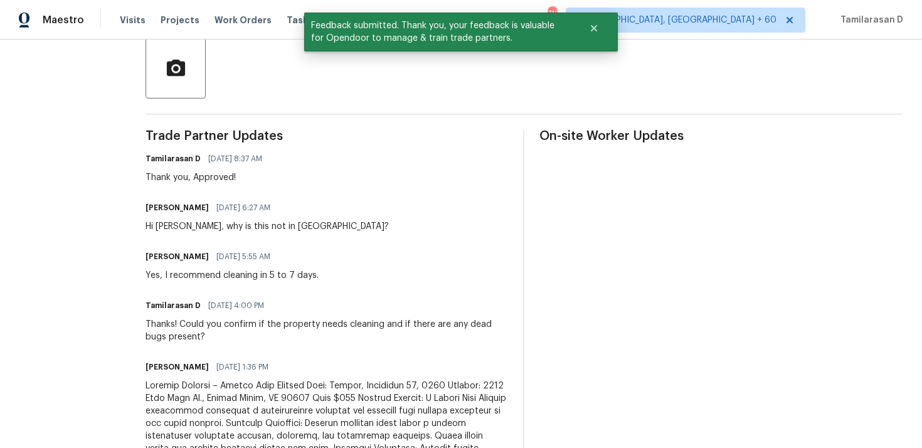
scroll to position [308, 0]
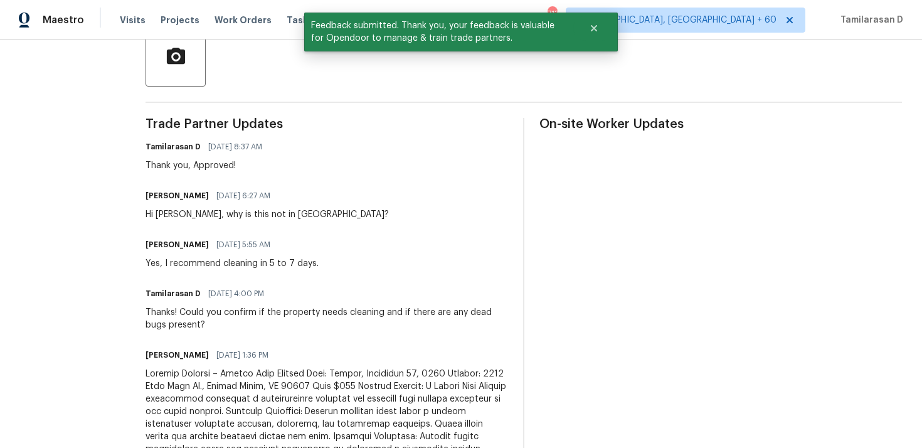
click at [179, 260] on div "Yes, I recommend cleaning in 5 to 7 days." at bounding box center [231, 263] width 173 height 13
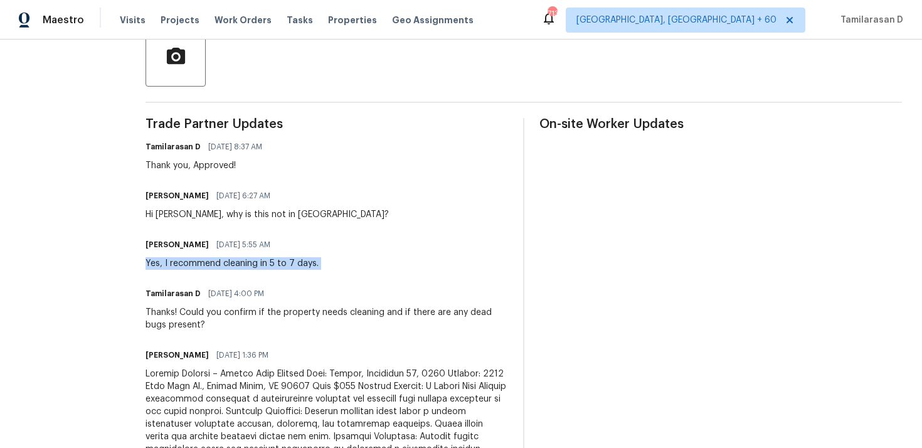
copy div "Yes, I recommend cleaning in 5 to 7 days."
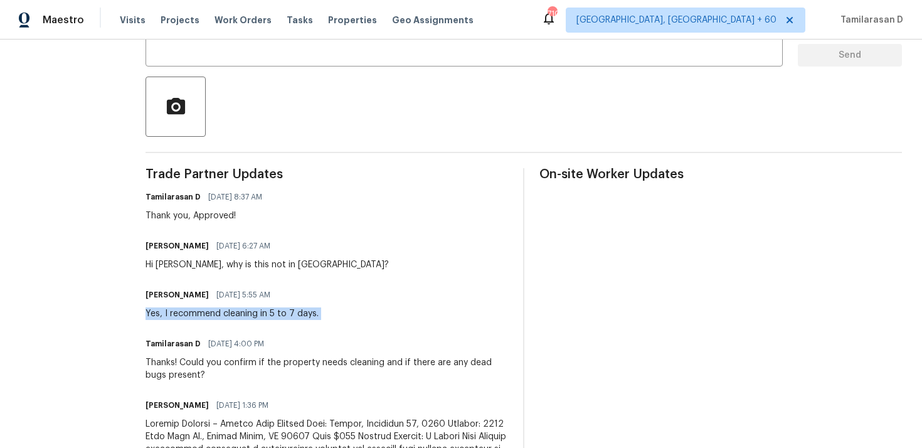
scroll to position [0, 0]
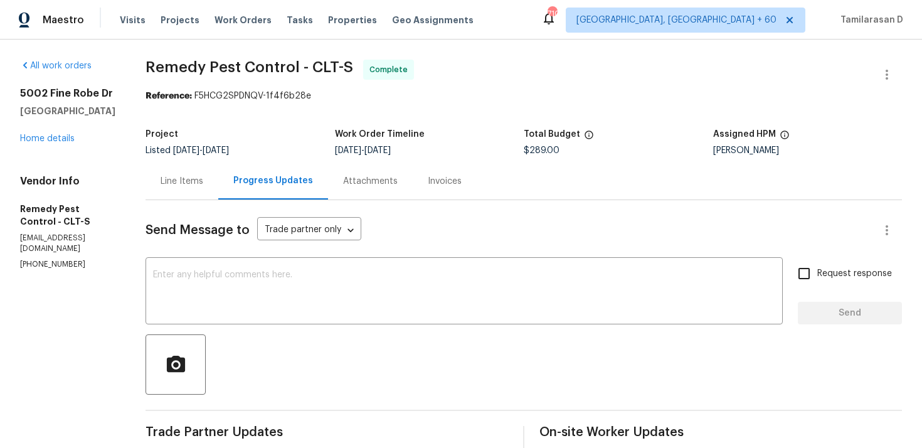
click at [171, 167] on div "Line Items" at bounding box center [181, 180] width 73 height 37
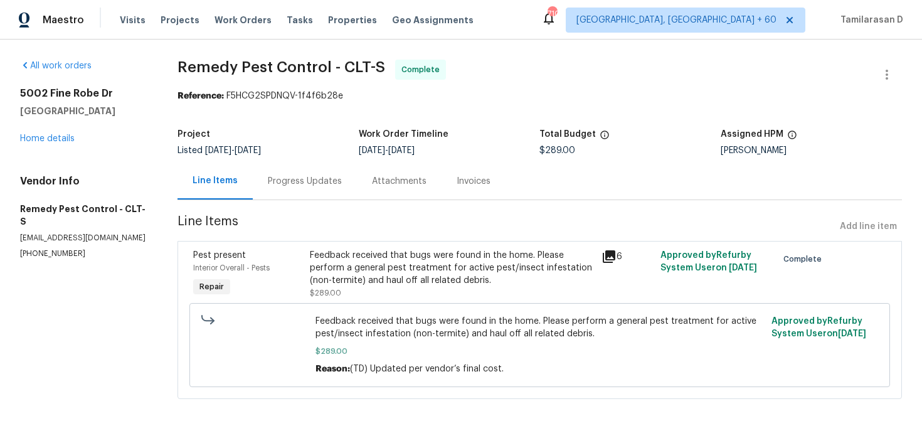
click at [408, 268] on div "Feedback received that bugs were found in the home. Please perform a general pe…" at bounding box center [452, 268] width 285 height 38
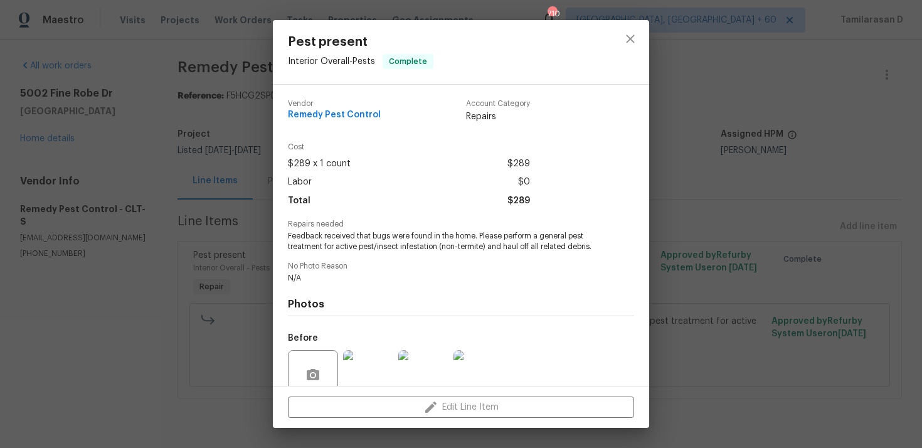
click at [369, 231] on span "Feedback received that bugs were found in the home. Please perform a general pe…" at bounding box center [444, 241] width 312 height 21
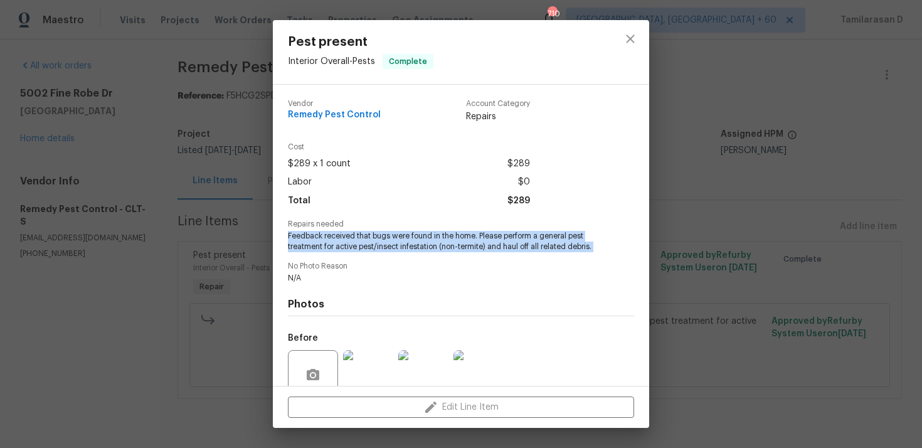
copy span "Feedback received that bugs were found in the home. Please perform a general pe…"
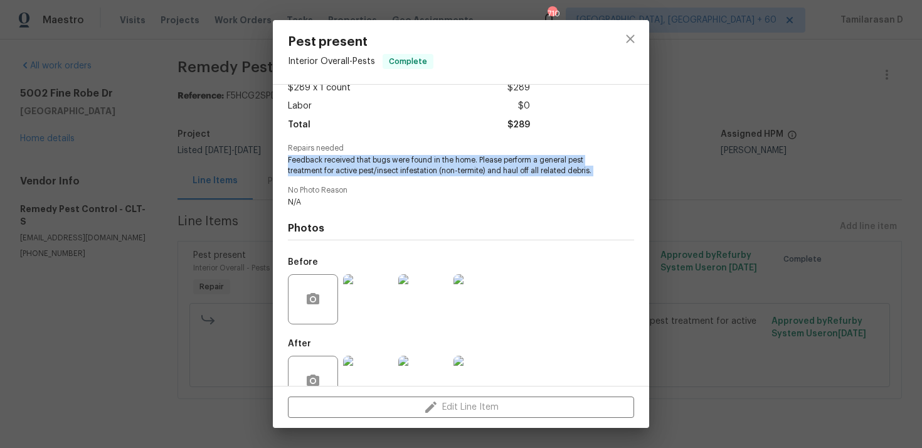
scroll to position [108, 0]
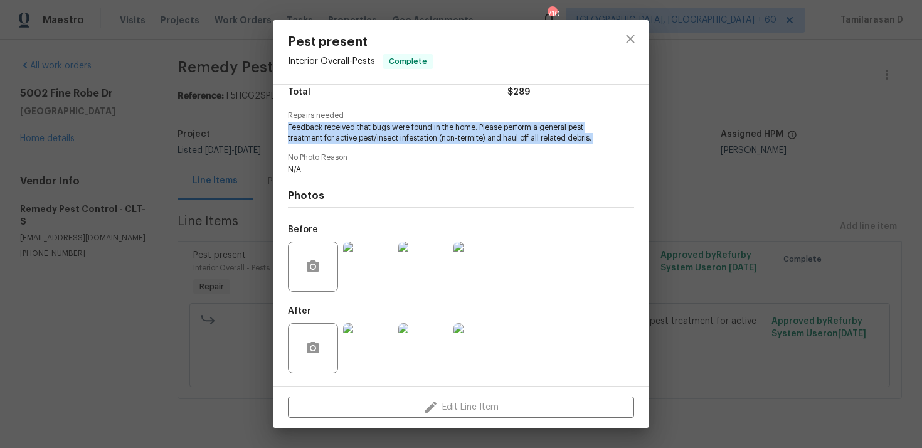
click at [236, 292] on div "Pest present Interior Overall - Pests Complete Vendor Remedy Pest Control Accou…" at bounding box center [461, 224] width 922 height 448
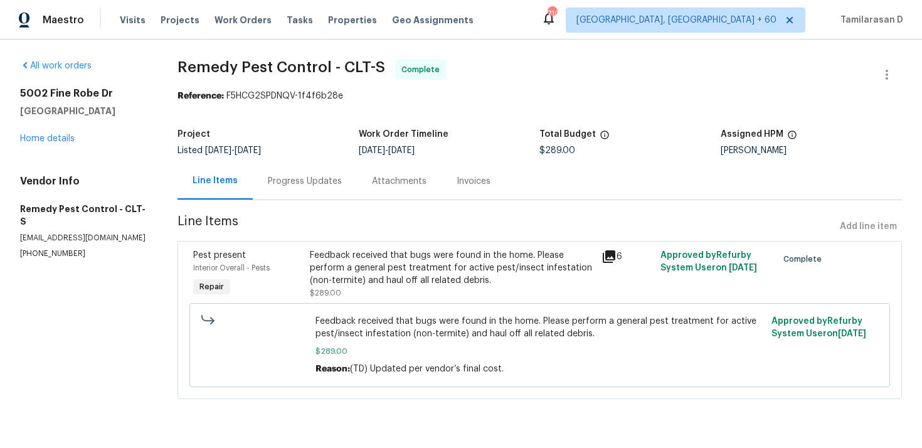
click at [283, 178] on div "Progress Updates" at bounding box center [305, 181] width 74 height 13
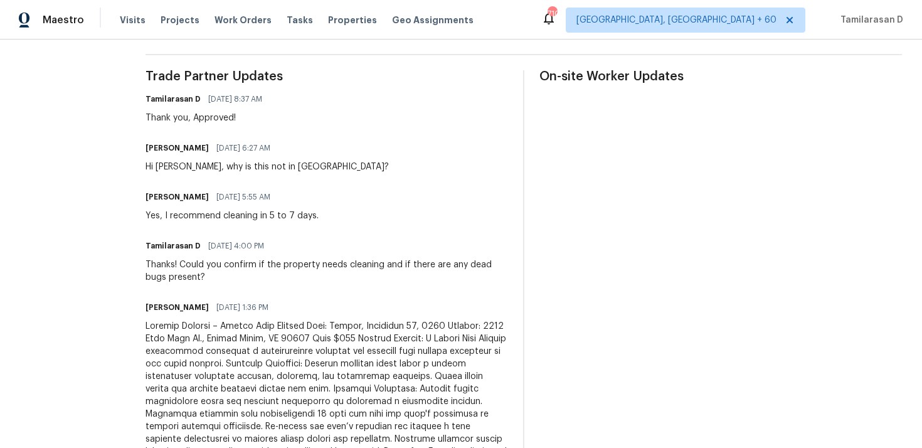
scroll to position [364, 0]
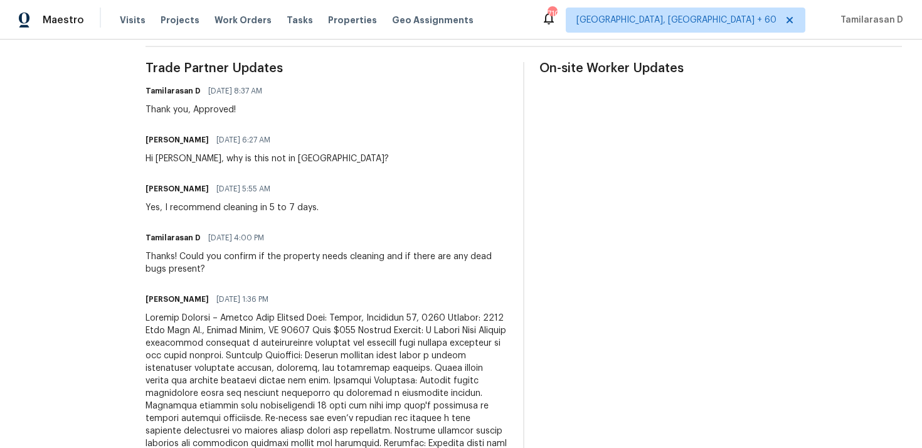
click at [184, 203] on div "Yes, I recommend cleaning in 5 to 7 days." at bounding box center [231, 207] width 173 height 13
copy div "Yes, I recommend cleaning in 5 to 7 days."
click at [193, 204] on div "Yes, I recommend cleaning in 5 to 7 days." at bounding box center [231, 207] width 173 height 13
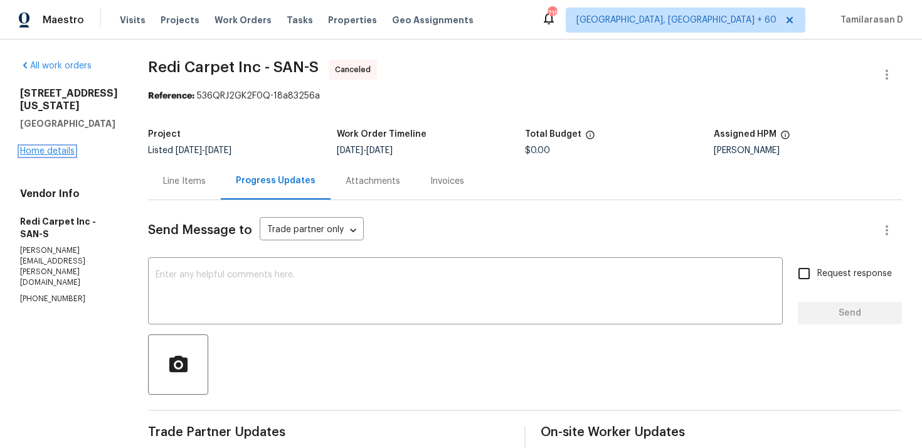
click at [38, 147] on link "Home details" at bounding box center [47, 151] width 55 height 9
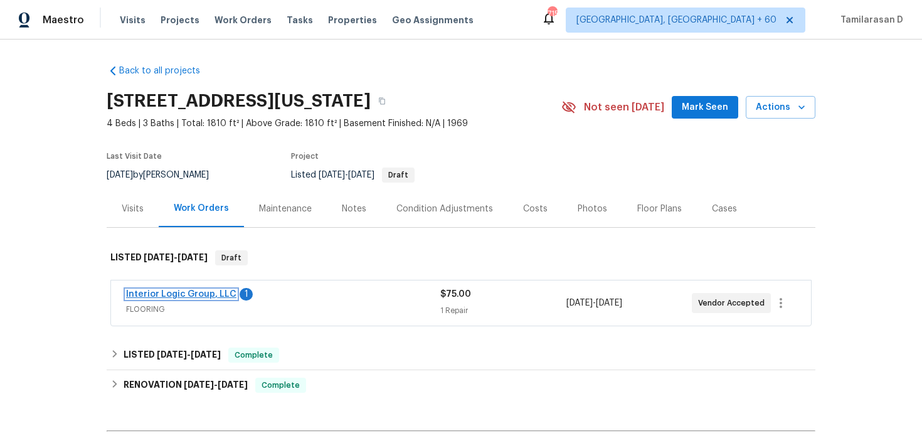
click at [192, 291] on link "Interior Logic Group, LLC" at bounding box center [181, 294] width 110 height 9
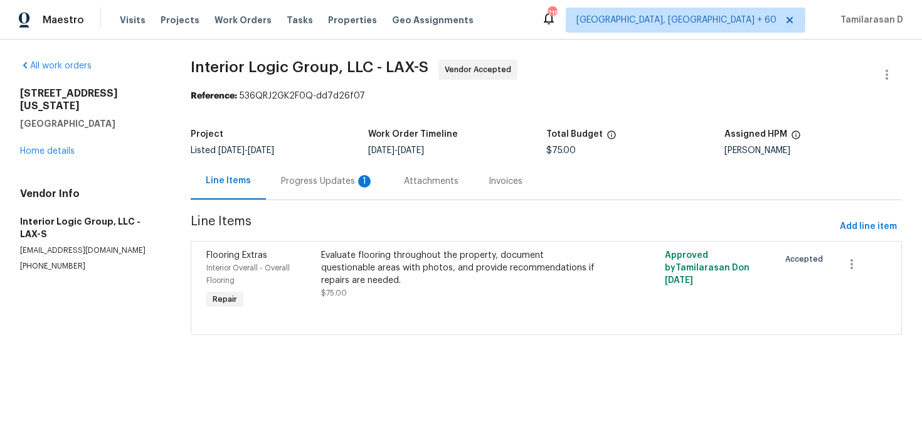
click at [329, 177] on div "Progress Updates 1" at bounding box center [327, 181] width 93 height 13
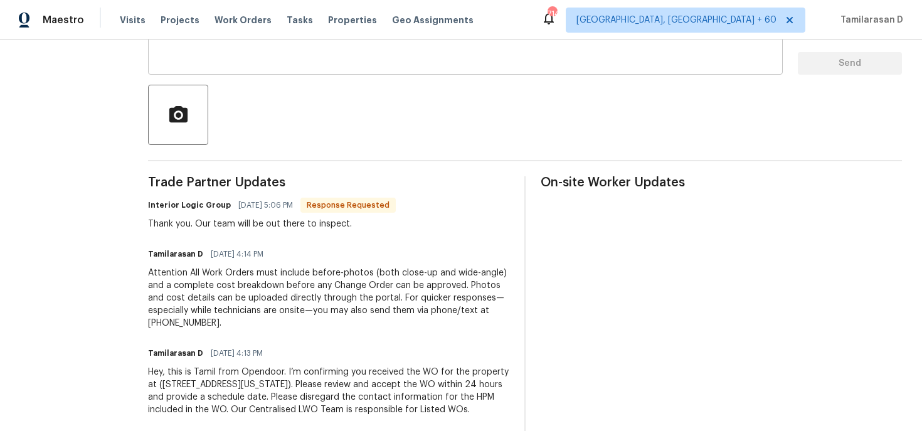
scroll to position [258, 0]
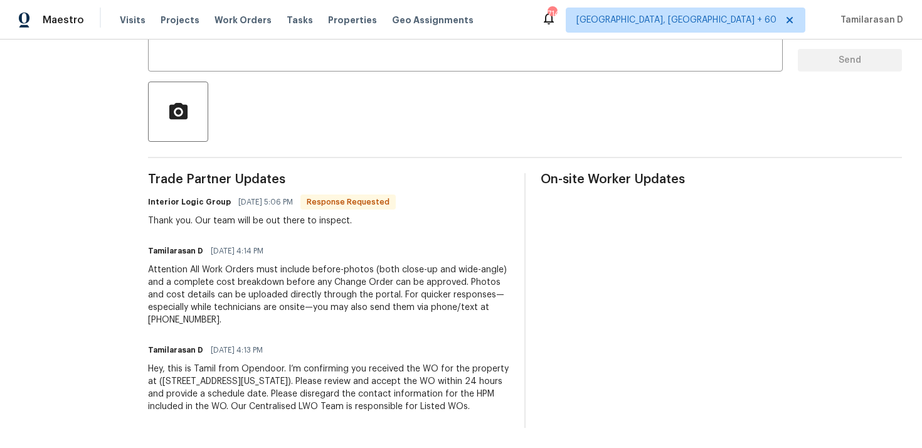
click at [291, 217] on div "Thank you. Our team will be out there to inspect." at bounding box center [272, 220] width 248 height 13
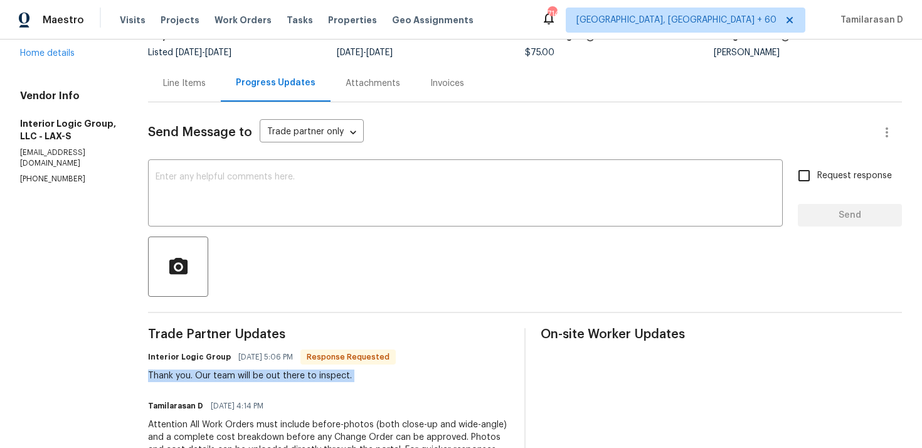
scroll to position [140, 0]
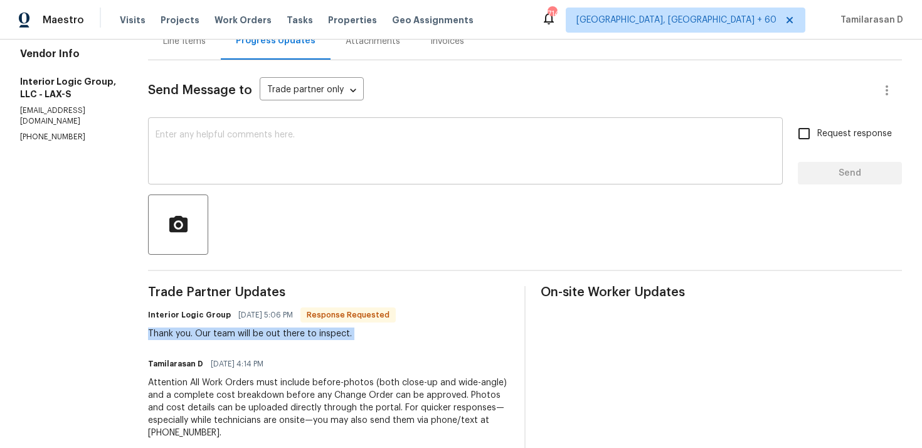
click at [224, 175] on div "x ​" at bounding box center [465, 152] width 635 height 64
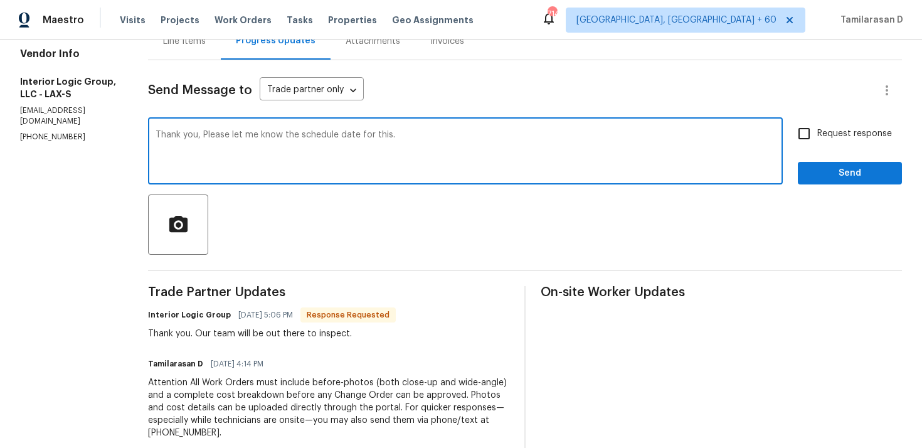
type textarea "Thank you, Please let me know the schedule date for this."
click at [812, 128] on input "Request response" at bounding box center [804, 133] width 26 height 26
checkbox input "true"
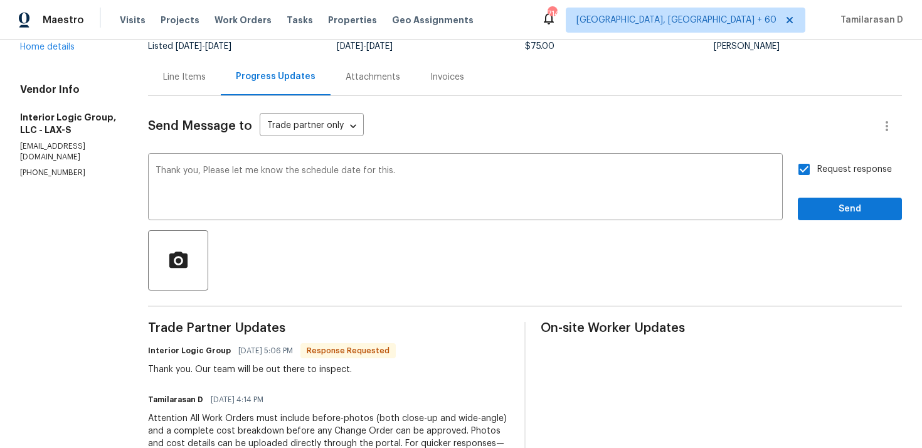
scroll to position [97, 0]
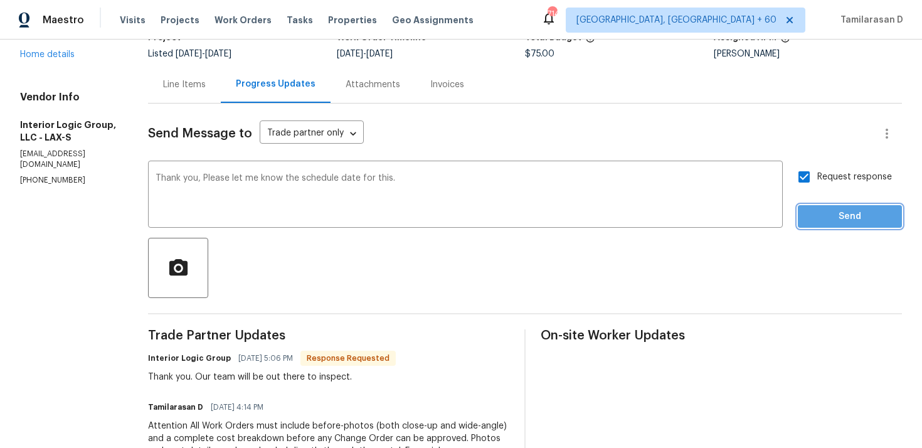
click at [867, 216] on span "Send" at bounding box center [850, 217] width 84 height 16
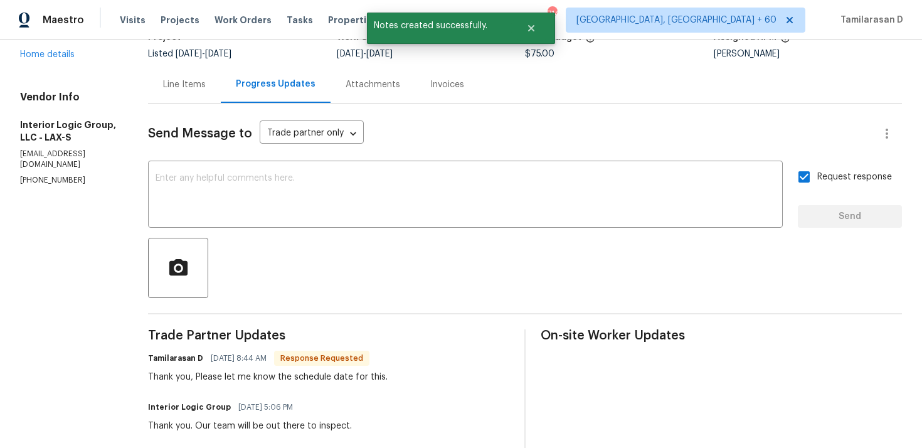
click at [213, 417] on div "Interior Logic Group 09/29/2025 5:06 PM Thank you. Our team will be out there t…" at bounding box center [250, 415] width 204 height 34
copy div "Thank you. Our team will be out there to inspect."
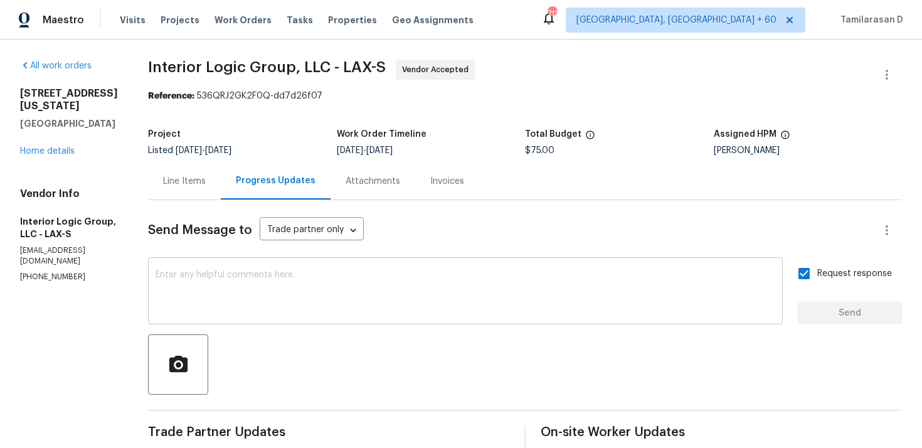
scroll to position [155, 0]
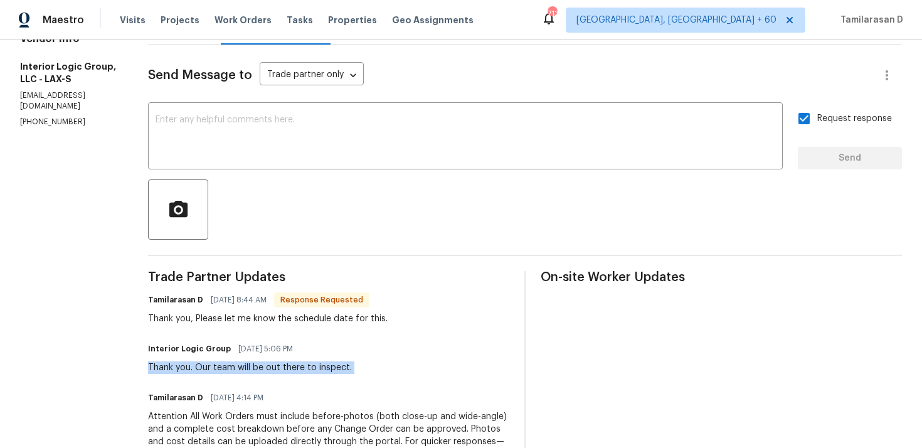
click at [247, 323] on div "Thank you, Please let me know the schedule date for this." at bounding box center [268, 318] width 240 height 13
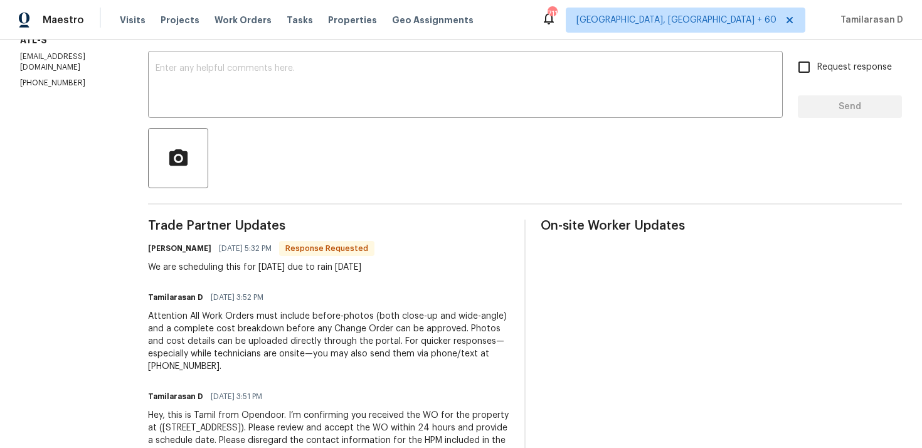
scroll to position [218, 0]
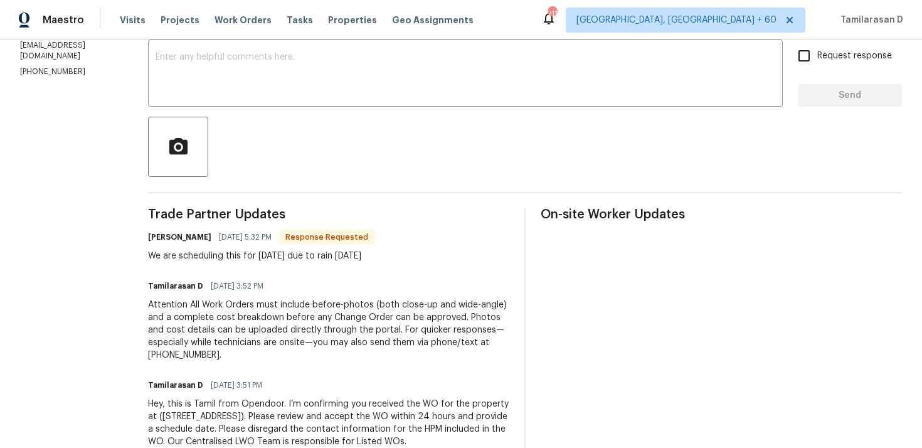
click at [231, 260] on div "We are scheduling this for [DATE] due to rain [DATE]" at bounding box center [261, 256] width 226 height 13
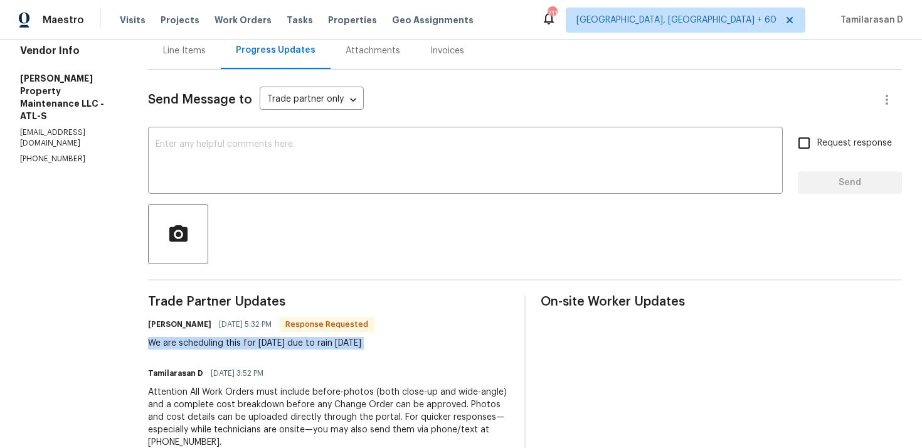
scroll to position [144, 0]
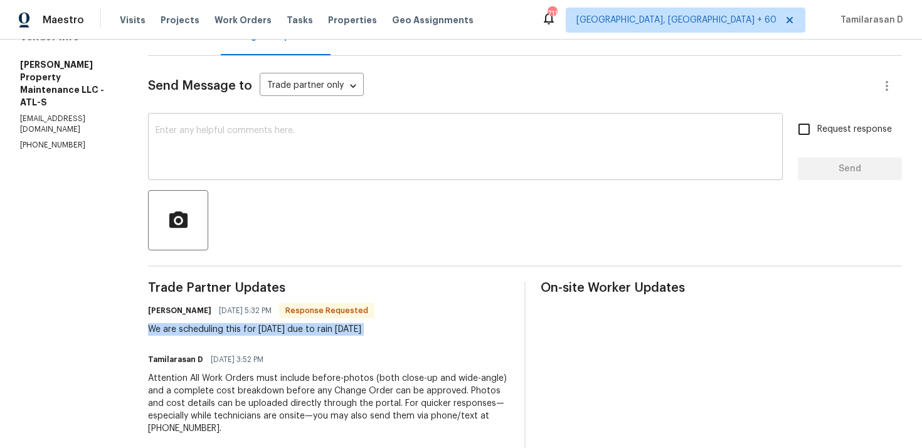
click at [209, 154] on textarea at bounding box center [464, 148] width 619 height 44
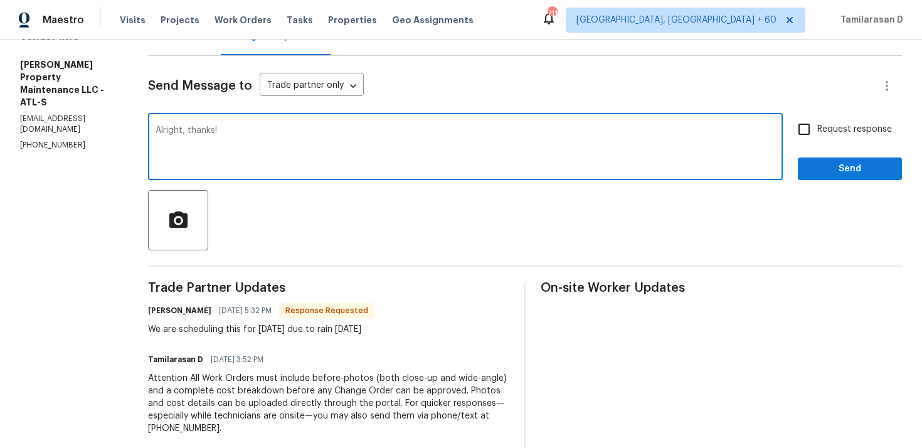
type textarea "Alright, thanks!"
click at [831, 182] on div "Send Message to Trade partner only Trade partner only ​ Alright, thanks! x ​ Re…" at bounding box center [525, 296] width 754 height 480
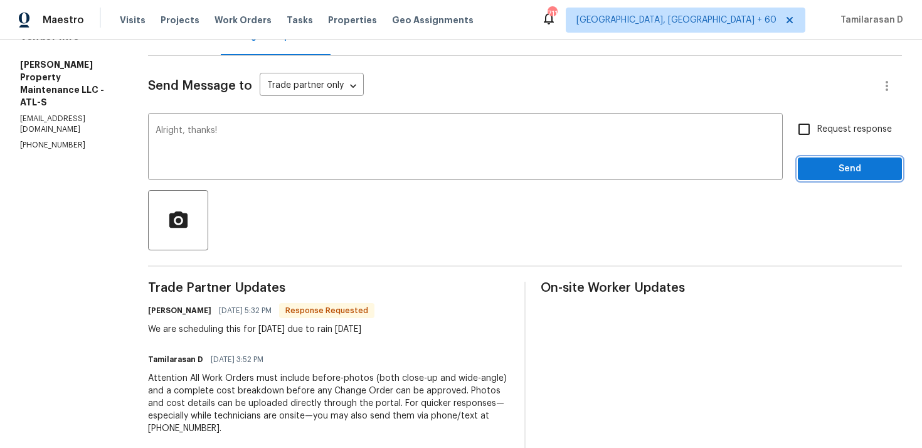
click at [837, 163] on span "Send" at bounding box center [850, 169] width 84 height 16
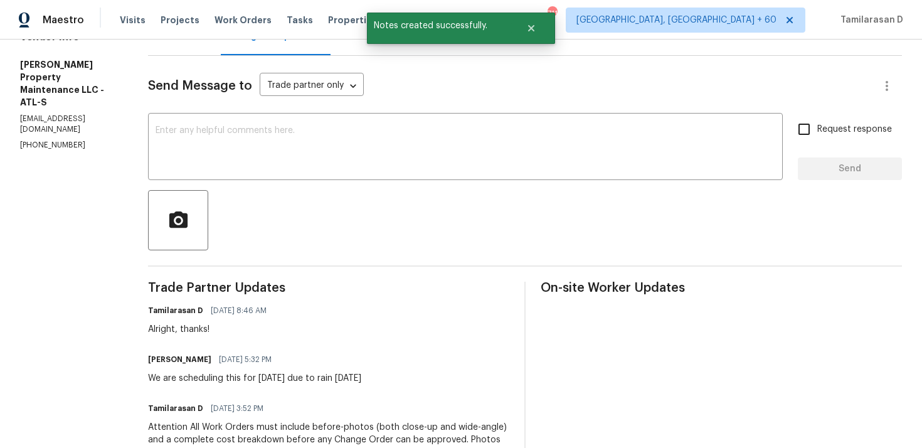
click at [216, 366] on div "[PERSON_NAME] [DATE] 5:32 PM" at bounding box center [254, 359] width 213 height 18
click at [210, 373] on div "We are scheduling this for [DATE] due to rain [DATE]" at bounding box center [254, 378] width 213 height 13
copy div "We are scheduling this for [DATE] due to rain [DATE]"
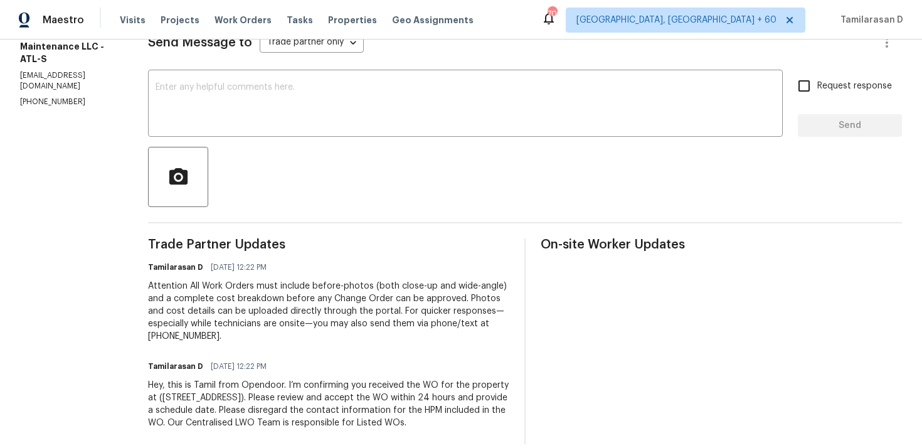
scroll to position [204, 0]
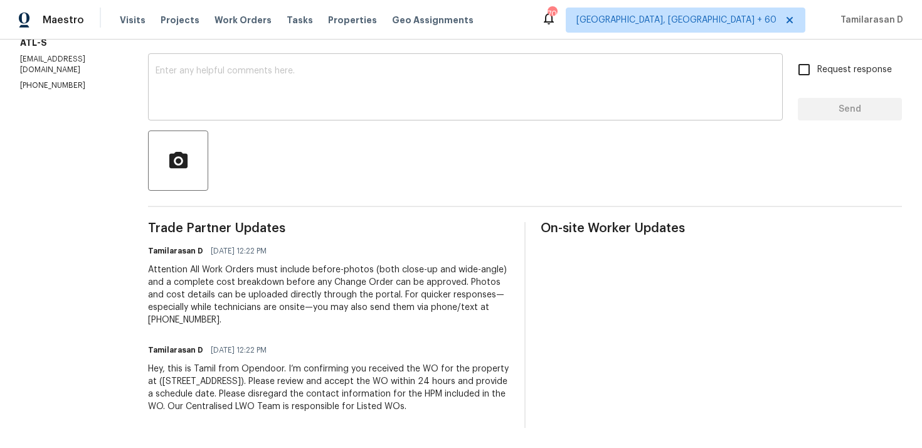
click at [216, 98] on textarea at bounding box center [464, 88] width 619 height 44
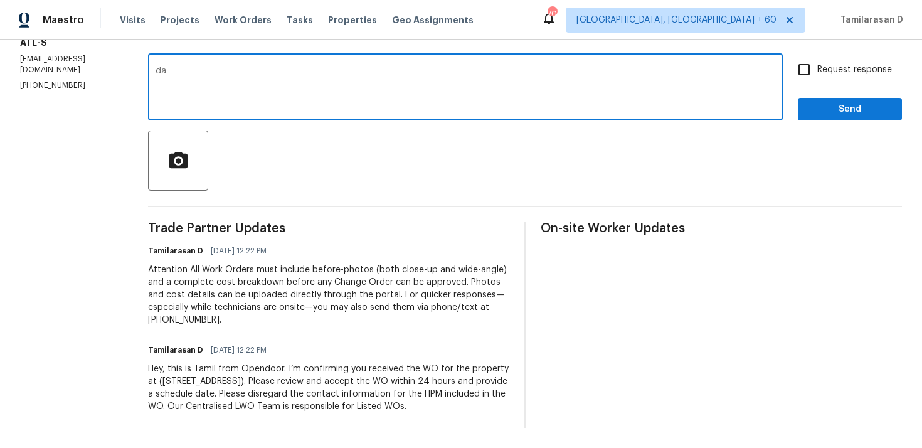
type textarea "d"
type textarea "[PERSON_NAME], please let me know the schedule date for this."
click at [809, 71] on input "Request response" at bounding box center [804, 69] width 26 height 26
checkbox input "true"
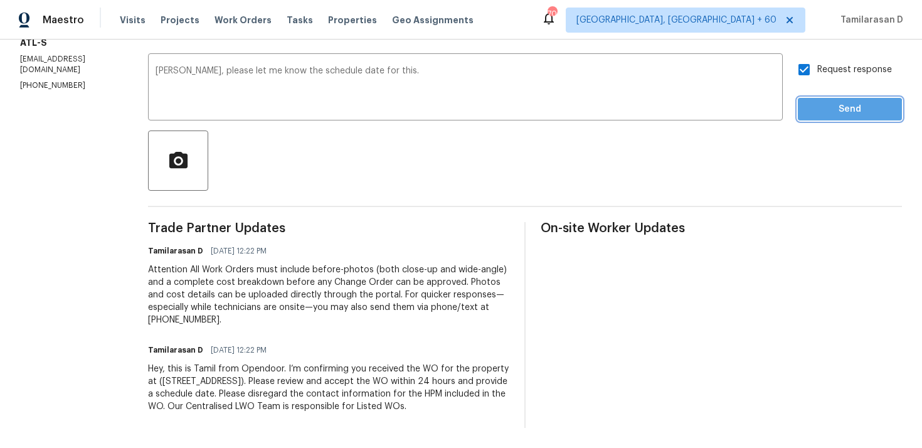
click at [833, 110] on span "Send" at bounding box center [850, 110] width 84 height 16
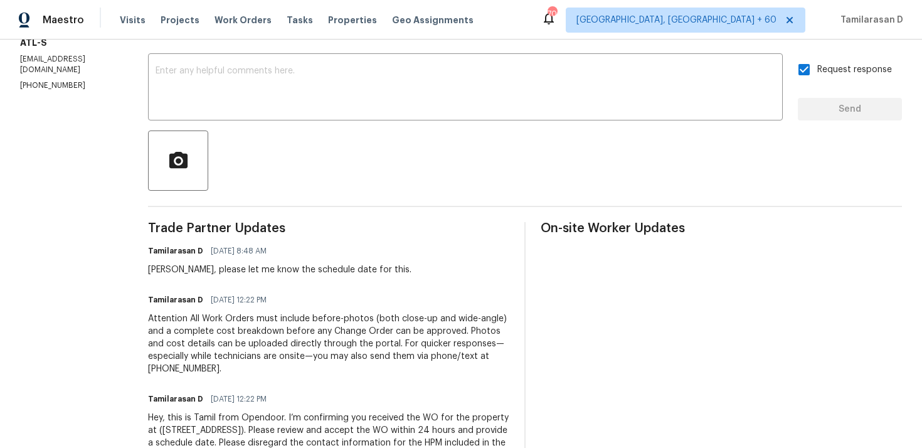
scroll to position [0, 0]
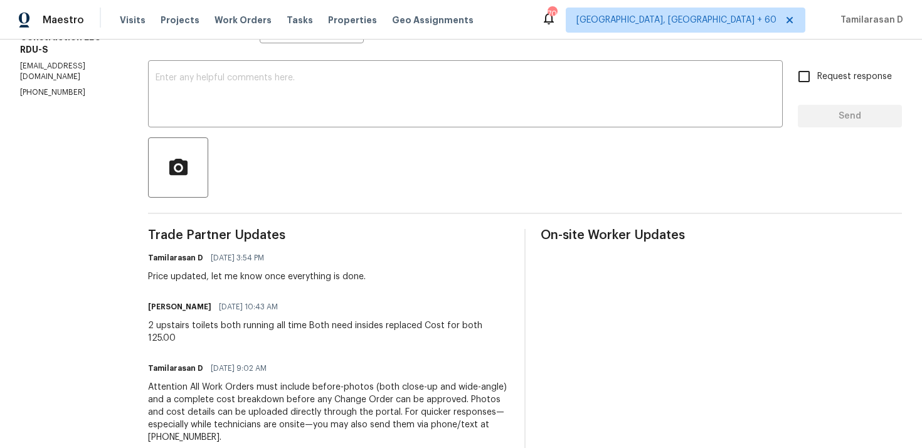
scroll to position [216, 0]
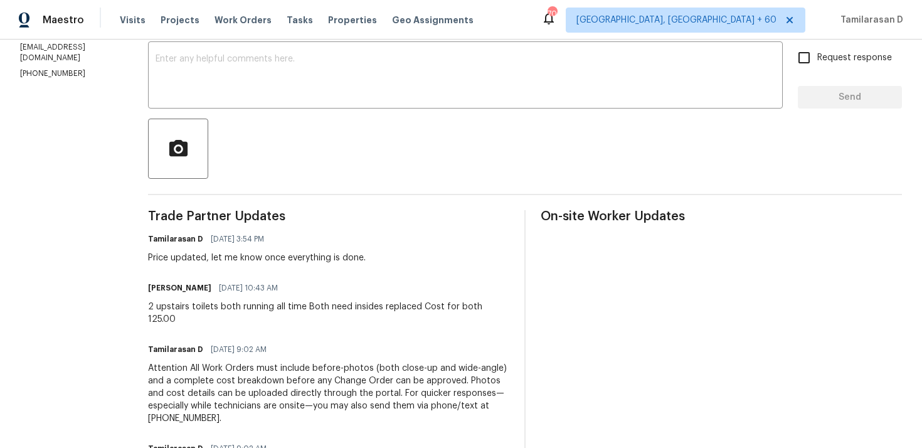
click at [251, 308] on div "2 upstairs toilets both running all time Both need insides replaced Cost for bo…" at bounding box center [328, 312] width 361 height 25
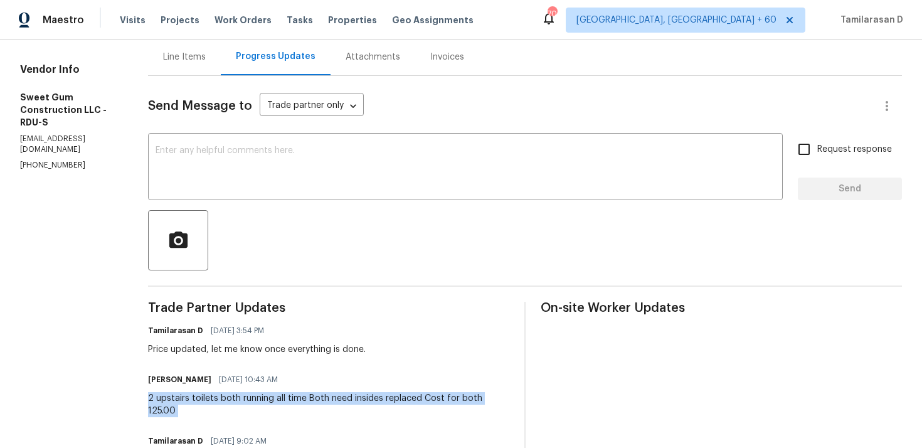
scroll to position [48, 0]
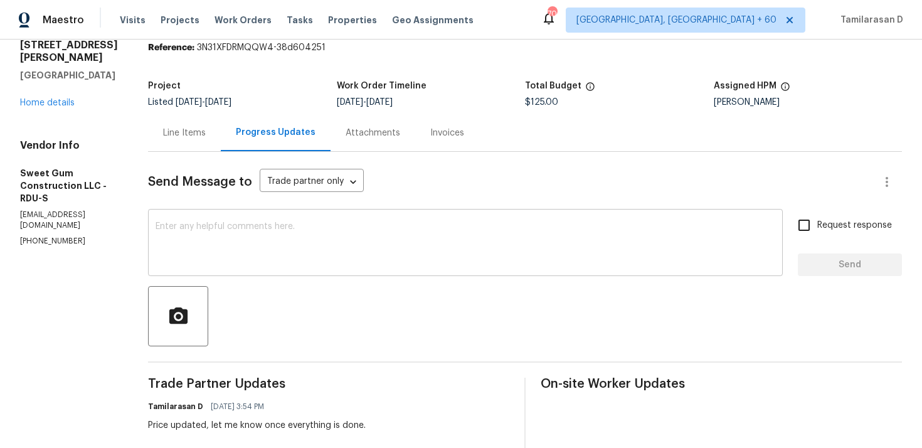
click at [223, 241] on textarea at bounding box center [464, 244] width 619 height 44
